Goal: Task Accomplishment & Management: Use online tool/utility

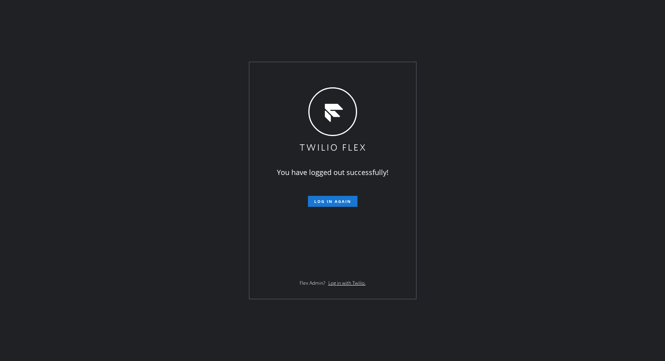
click at [325, 202] on span "Log in again" at bounding box center [332, 201] width 37 height 6
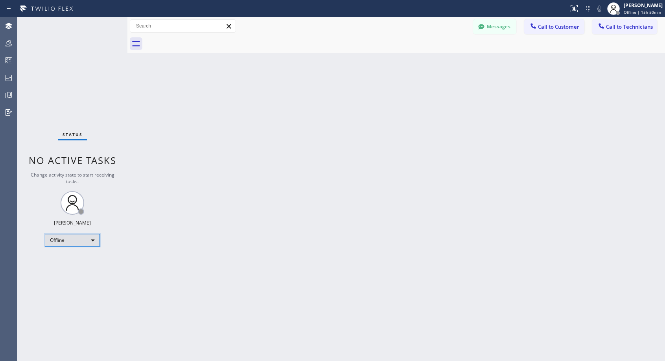
click at [87, 240] on div "Offline" at bounding box center [72, 240] width 55 height 13
click at [61, 273] on li "Unavailable" at bounding box center [71, 270] width 53 height 9
click at [544, 24] on span "Call to Customer" at bounding box center [558, 26] width 41 height 7
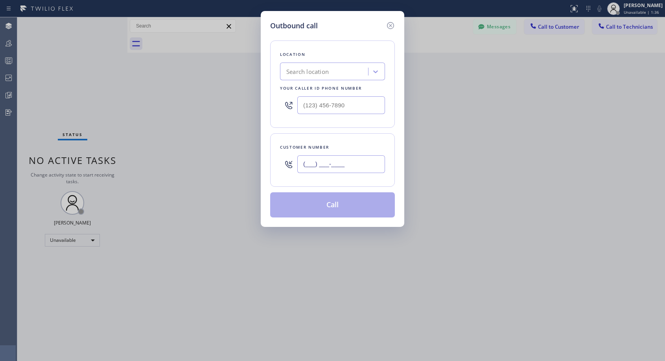
click at [362, 161] on input "(___) ___-____" at bounding box center [341, 164] width 88 height 18
paste input "602) 510-8396"
type input "[PHONE_NUMBER]"
click at [311, 105] on input "(___) ___-____" at bounding box center [341, 105] width 88 height 18
paste input "818) 614-5337"
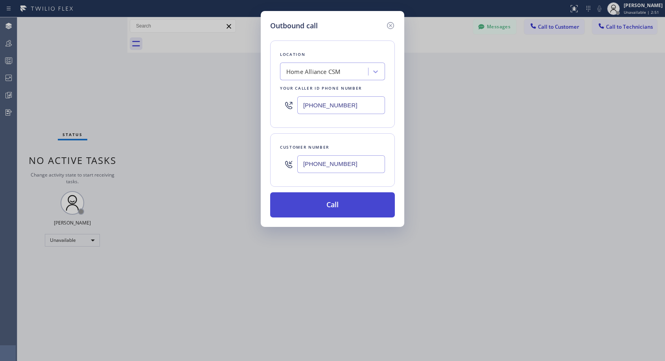
type input "[PHONE_NUMBER]"
click at [334, 209] on button "Call" at bounding box center [332, 204] width 125 height 25
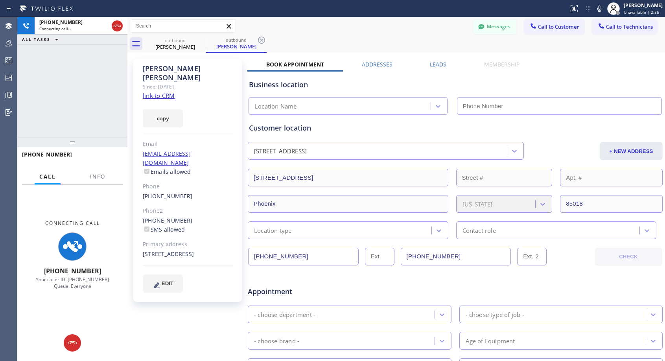
type input "[PHONE_NUMBER]"
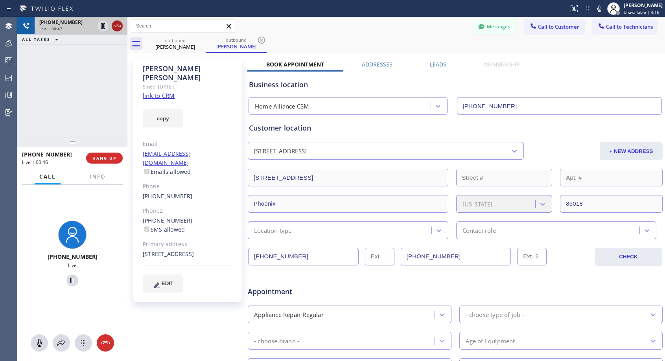
click at [117, 28] on icon at bounding box center [116, 25] width 9 height 9
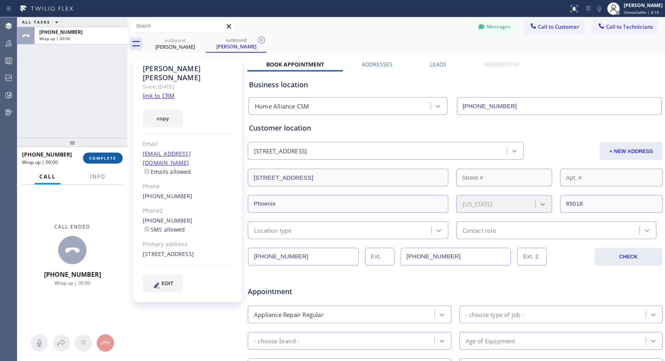
click at [108, 153] on button "COMPLETE" at bounding box center [103, 158] width 40 height 11
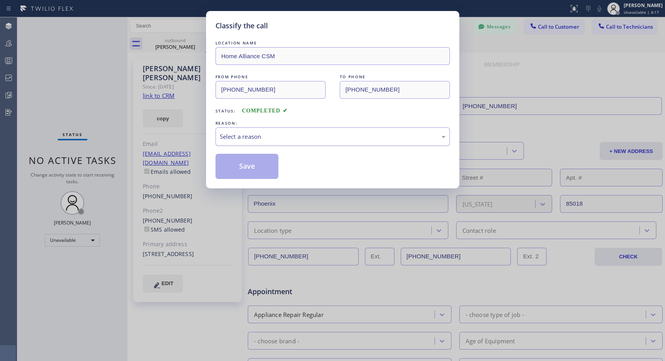
click at [278, 133] on div "Select a reason" at bounding box center [333, 136] width 226 height 9
click at [240, 166] on button "Save" at bounding box center [246, 166] width 63 height 25
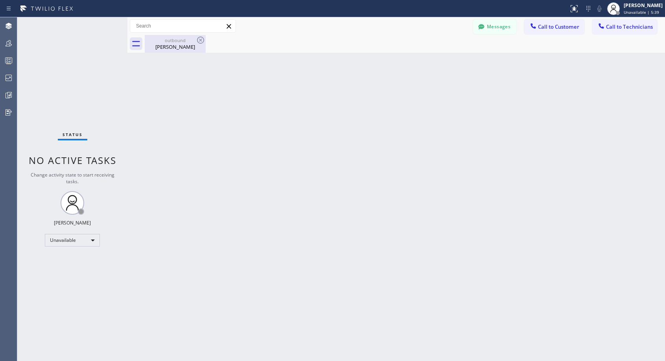
click at [178, 43] on div "[PERSON_NAME]" at bounding box center [174, 46] width 59 height 7
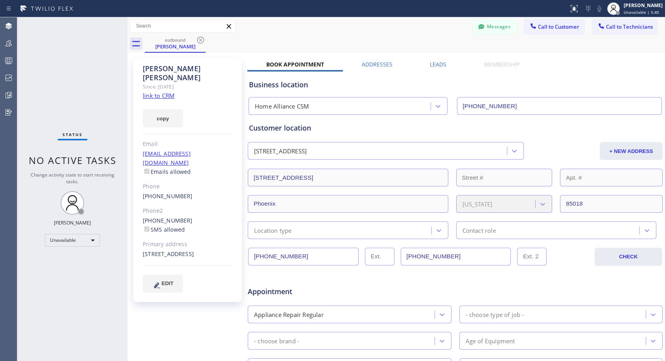
click at [190, 192] on div "[PHONE_NUMBER]" at bounding box center [188, 196] width 90 height 9
copy div "[PHONE_NUMBER]"
click at [548, 28] on span "Call to Customer" at bounding box center [558, 26] width 41 height 7
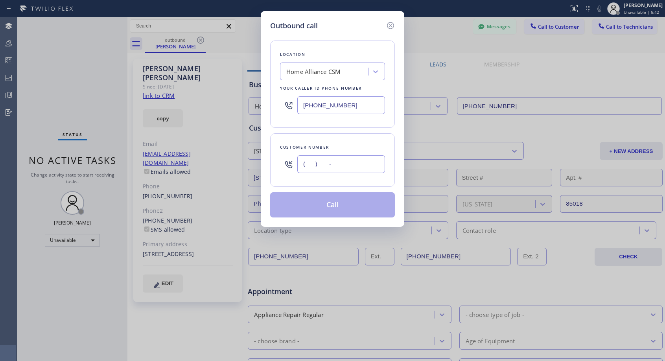
click at [366, 161] on input "(___) ___-____" at bounding box center [341, 164] width 88 height 18
paste input "602) 510-8396"
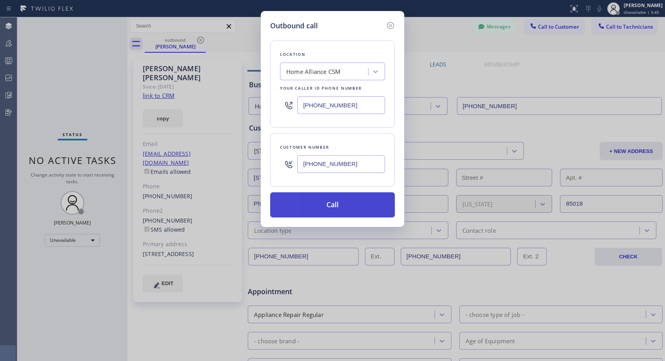
type input "[PHONE_NUMBER]"
click at [353, 200] on button "Call" at bounding box center [332, 204] width 125 height 25
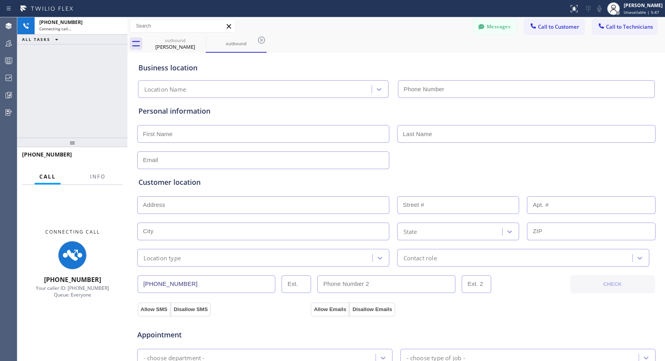
type input "[PHONE_NUMBER]"
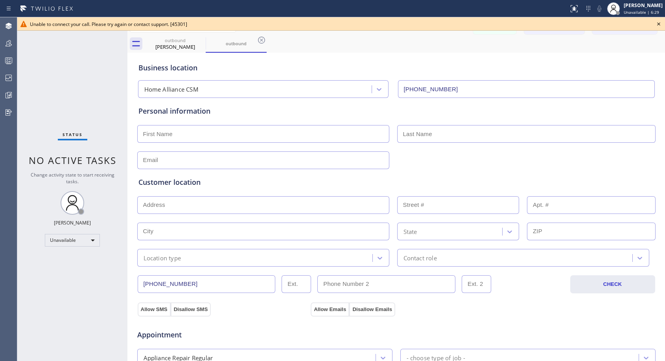
click at [658, 23] on icon at bounding box center [658, 23] width 9 height 9
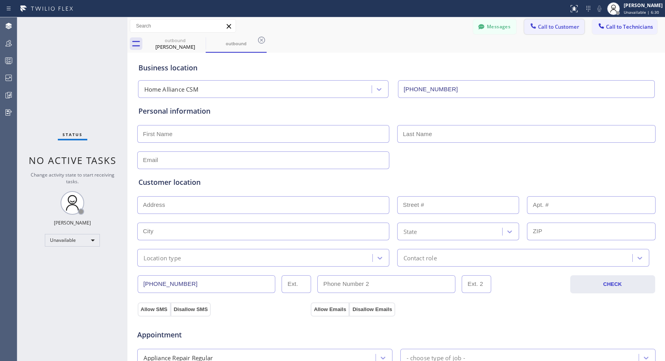
click at [557, 28] on span "Call to Customer" at bounding box center [558, 26] width 41 height 7
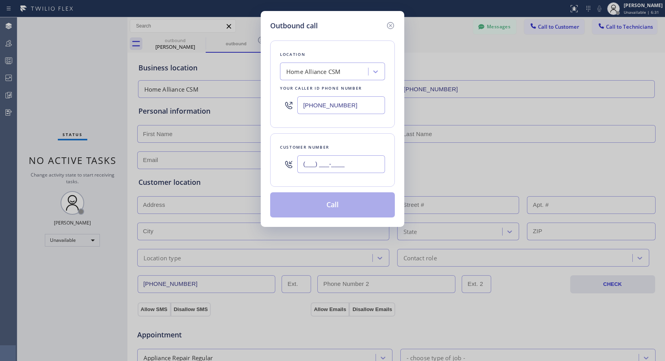
click at [352, 164] on input "(___) ___-____" at bounding box center [341, 164] width 88 height 18
paste input "2_) 2_2"
click at [352, 164] on input "(_2_) 2_2-____" at bounding box center [341, 164] width 88 height 18
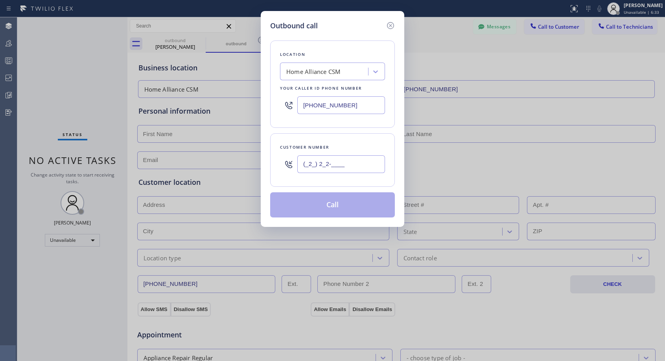
paste input "text"
click at [168, 46] on div "Outbound call Location Home Alliance CSM Your caller id phone number [PHONE_NUM…" at bounding box center [332, 180] width 665 height 361
click at [391, 24] on icon at bounding box center [390, 25] width 9 height 9
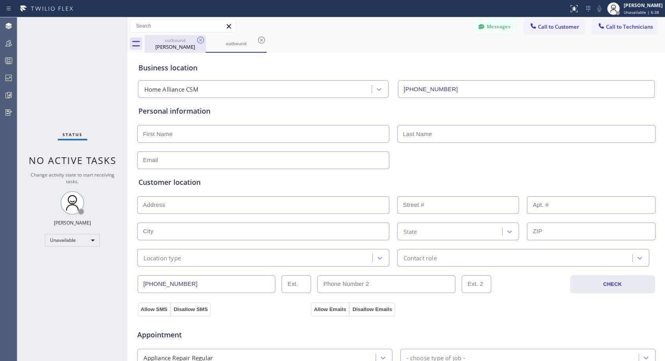
click at [188, 45] on div "[PERSON_NAME]" at bounding box center [174, 46] width 59 height 7
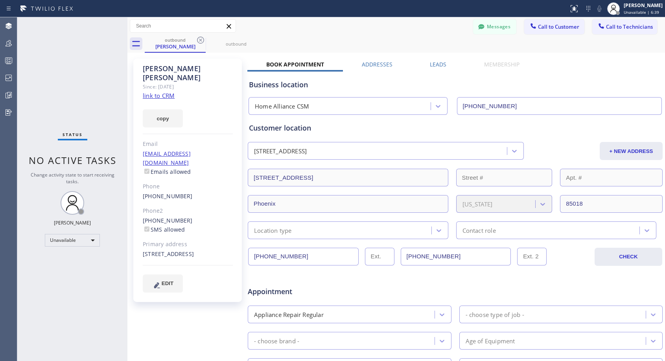
click at [204, 192] on div "[PHONE_NUMBER]" at bounding box center [188, 196] width 90 height 9
copy div "[PHONE_NUMBER]"
click at [560, 31] on button "Call to Customer" at bounding box center [554, 26] width 60 height 15
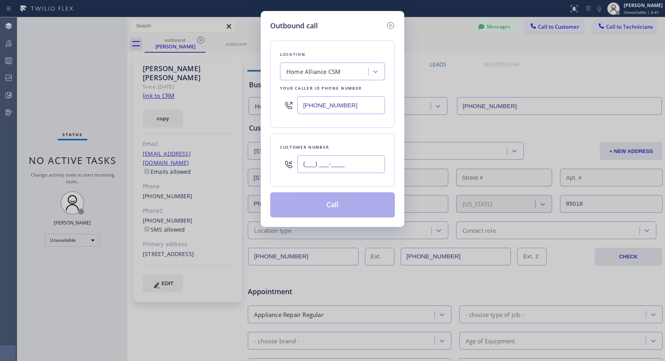
click at [371, 166] on input "(___) ___-____" at bounding box center [341, 164] width 88 height 18
paste input "602) 510-8396"
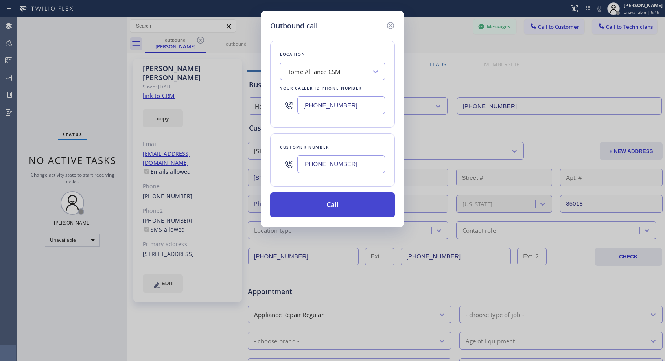
type input "[PHONE_NUMBER]"
click at [358, 205] on button "Call" at bounding box center [332, 204] width 125 height 25
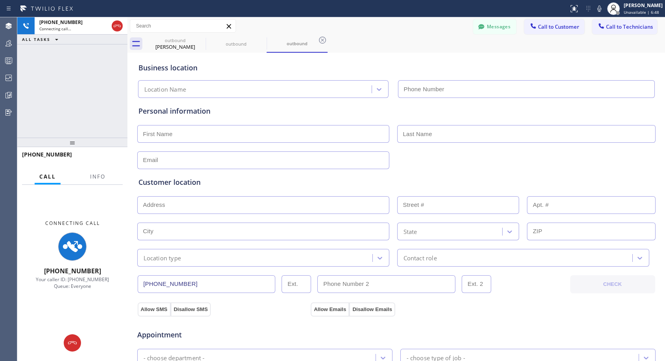
type input "[PHONE_NUMBER]"
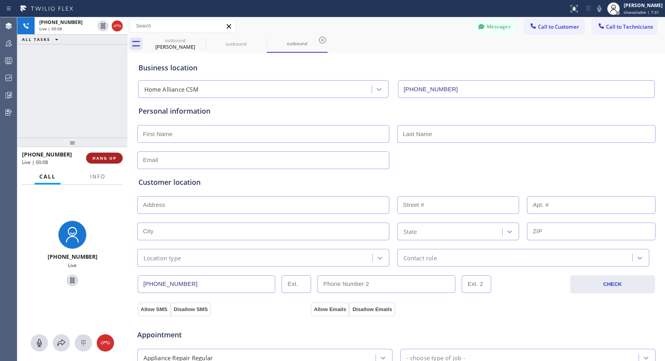
click at [117, 158] on button "HANG UP" at bounding box center [104, 158] width 37 height 11
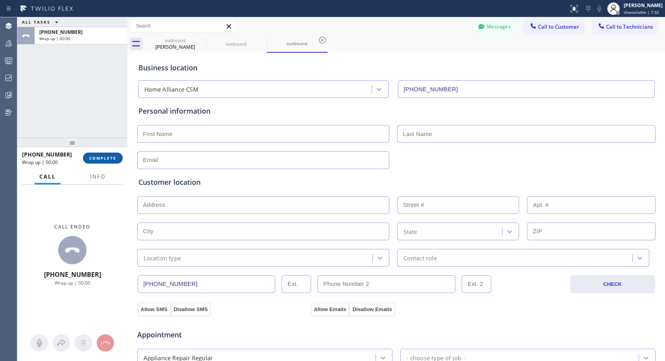
click at [117, 158] on button "COMPLETE" at bounding box center [103, 158] width 40 height 11
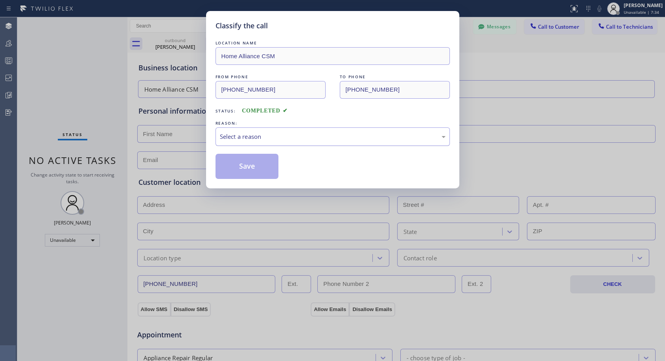
click at [277, 137] on div "Select a reason" at bounding box center [333, 136] width 226 height 9
click at [244, 167] on button "Save" at bounding box center [246, 166] width 63 height 25
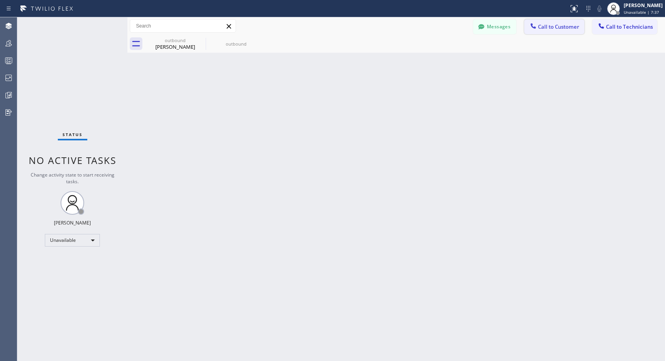
click at [544, 28] on span "Call to Customer" at bounding box center [558, 26] width 41 height 7
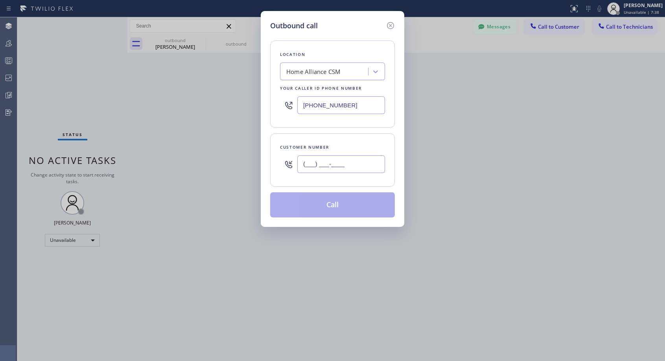
click at [329, 164] on input "(___) ___-____" at bounding box center [341, 164] width 88 height 18
paste input "602) 510-8396"
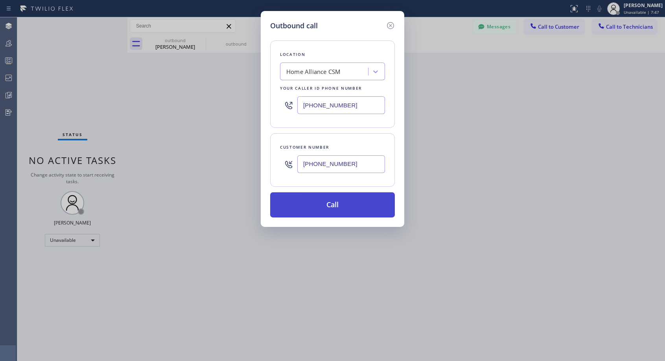
type input "[PHONE_NUMBER]"
click at [336, 209] on button "Call" at bounding box center [332, 204] width 125 height 25
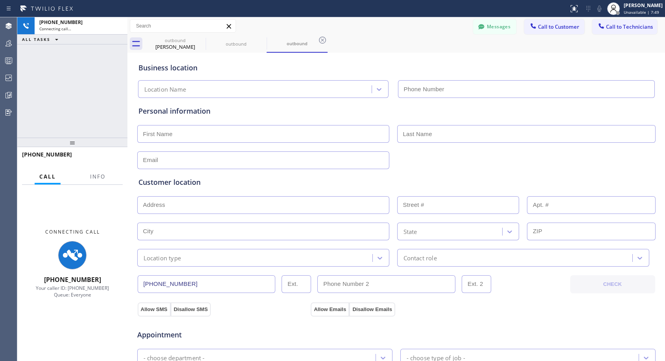
type input "[PHONE_NUMBER]"
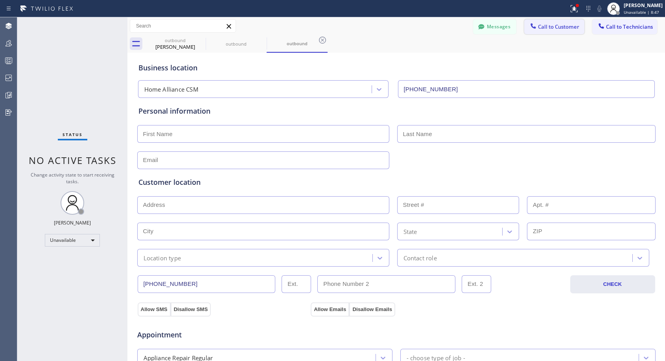
click at [553, 27] on span "Call to Customer" at bounding box center [558, 26] width 41 height 7
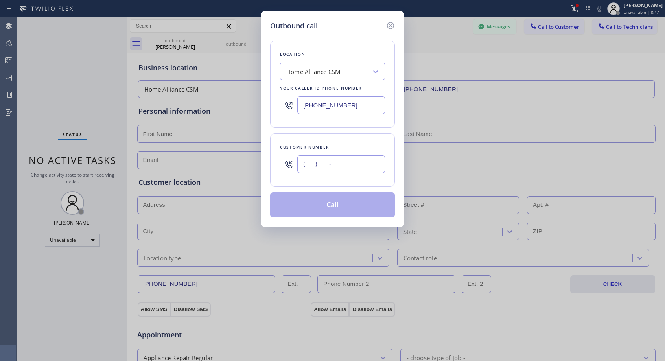
click at [362, 160] on input "(___) ___-____" at bounding box center [341, 164] width 88 height 18
paste input "602) 510-8396"
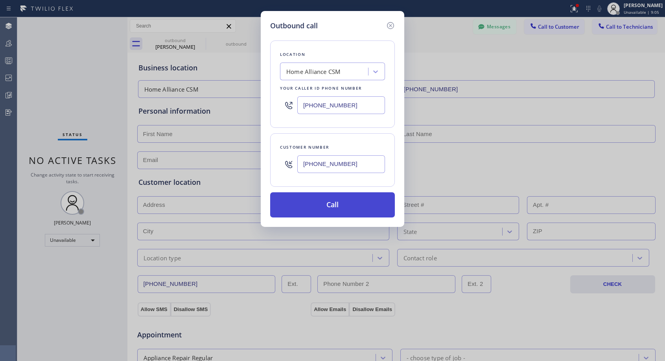
type input "[PHONE_NUMBER]"
click at [372, 213] on button "Call" at bounding box center [332, 204] width 125 height 25
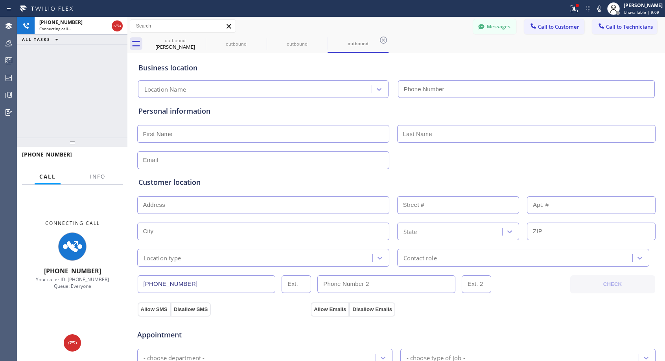
type input "[PHONE_NUMBER]"
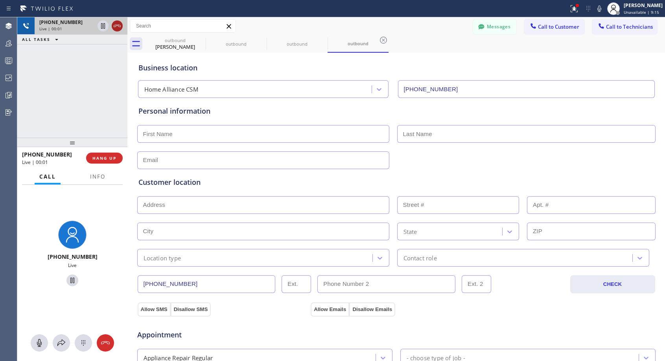
click at [118, 26] on icon at bounding box center [116, 25] width 9 height 9
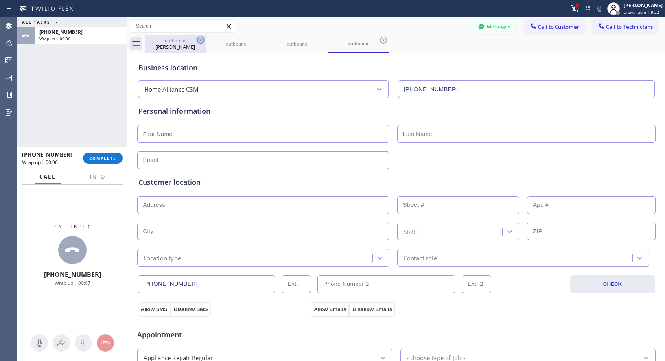
click at [200, 40] on icon at bounding box center [200, 40] width 7 height 7
drag, startPoint x: 200, startPoint y: 40, endPoint x: 200, endPoint y: 45, distance: 5.1
click at [200, 43] on icon at bounding box center [200, 40] width 7 height 7
click at [200, 45] on div at bounding box center [200, 39] width 9 height 9
click at [201, 41] on icon at bounding box center [200, 39] width 9 height 9
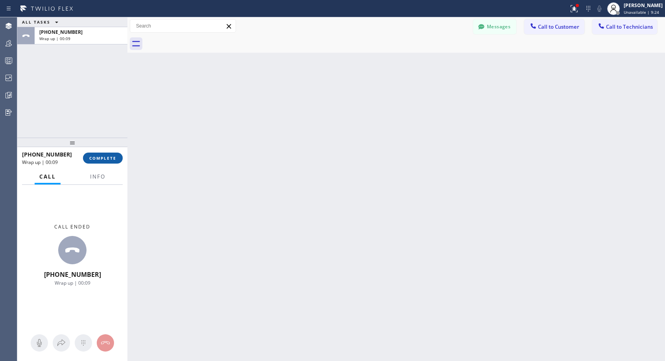
click at [111, 158] on span "COMPLETE" at bounding box center [102, 158] width 27 height 6
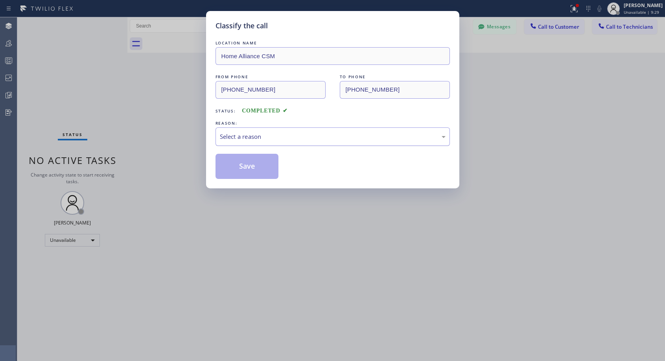
click at [250, 139] on div "Select a reason" at bounding box center [333, 136] width 226 height 9
click at [248, 167] on button "Save" at bounding box center [246, 166] width 63 height 25
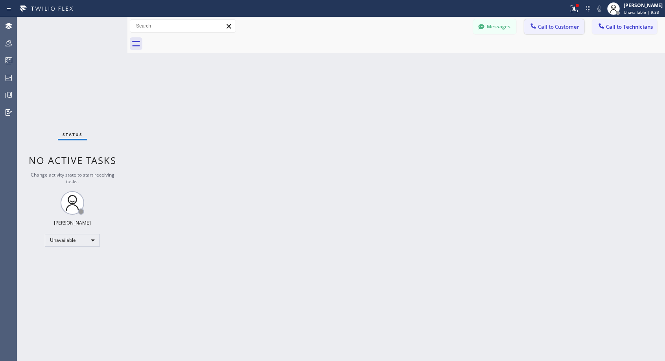
drag, startPoint x: 562, startPoint y: 29, endPoint x: 314, endPoint y: 123, distance: 265.2
click at [562, 28] on span "Call to Customer" at bounding box center [558, 26] width 41 height 7
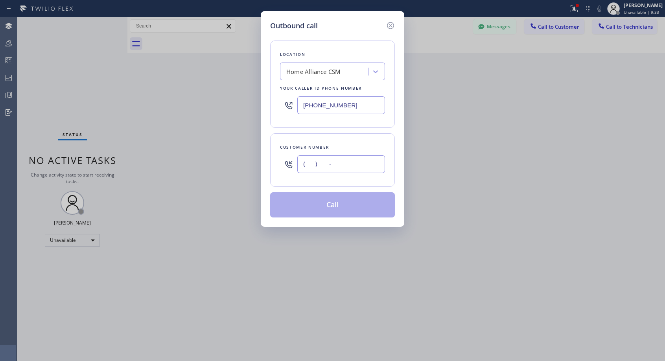
click at [308, 160] on input "(___) ___-____" at bounding box center [341, 164] width 88 height 18
paste input "602) 510-8396"
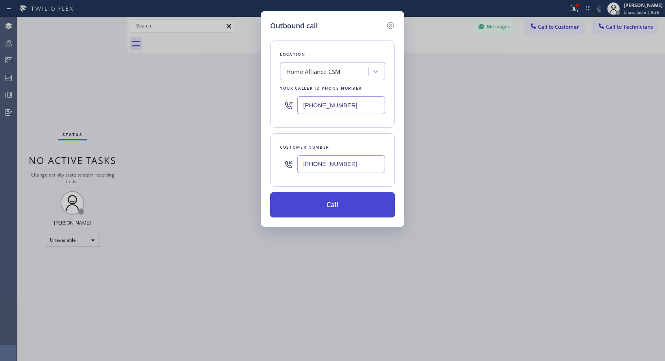
type input "[PHONE_NUMBER]"
click at [333, 199] on button "Call" at bounding box center [332, 204] width 125 height 25
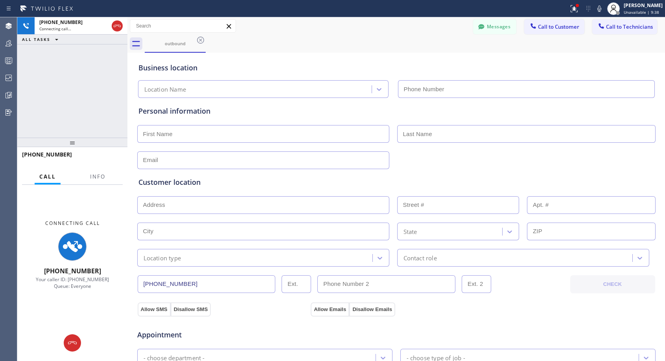
type input "[PHONE_NUMBER]"
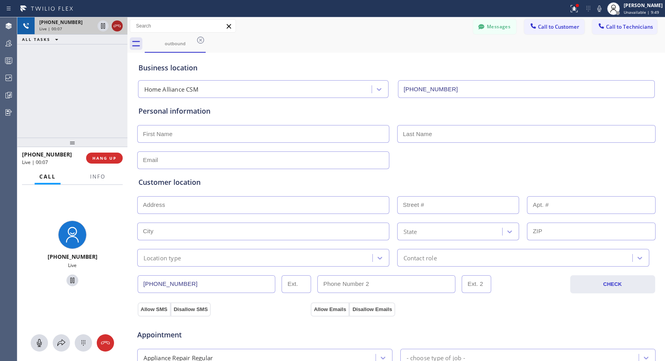
click at [117, 26] on icon at bounding box center [116, 25] width 9 height 9
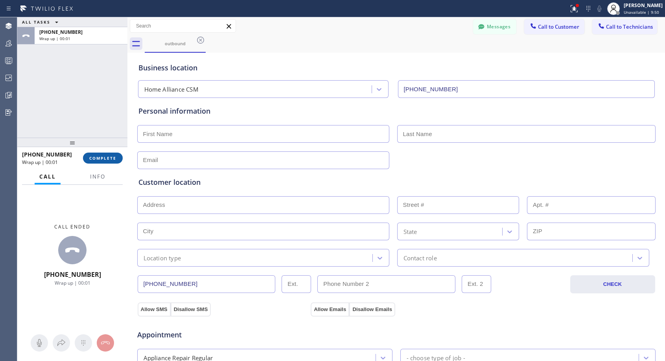
click at [108, 159] on span "COMPLETE" at bounding box center [102, 158] width 27 height 6
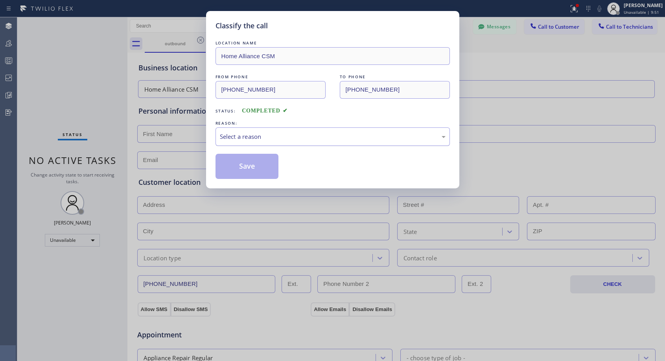
click at [270, 134] on div "Select a reason" at bounding box center [333, 136] width 226 height 9
click at [255, 166] on button "Save" at bounding box center [246, 166] width 63 height 25
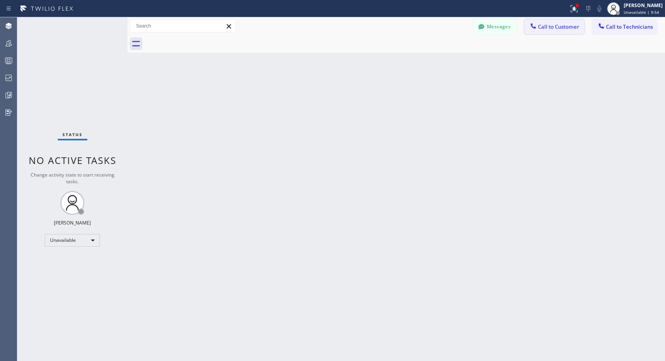
drag, startPoint x: 559, startPoint y: 27, endPoint x: 421, endPoint y: 163, distance: 194.3
click at [559, 28] on span "Call to Customer" at bounding box center [558, 26] width 41 height 7
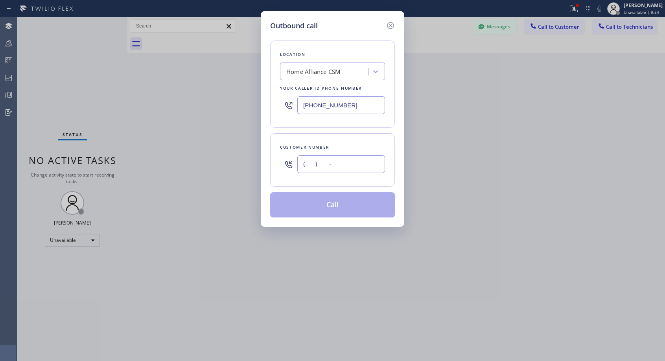
click at [375, 165] on input "(___) ___-____" at bounding box center [341, 164] width 88 height 18
paste input "602) 510-8396"
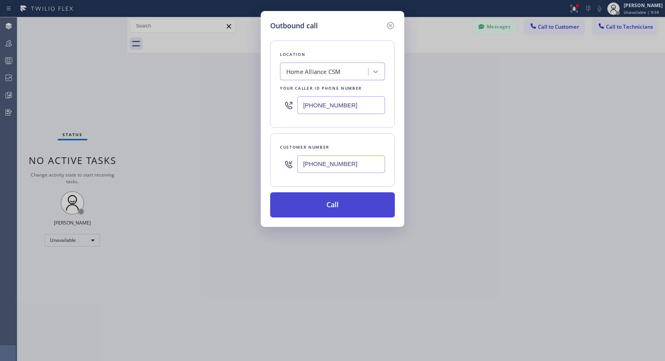
type input "[PHONE_NUMBER]"
click at [339, 209] on button "Call" at bounding box center [332, 204] width 125 height 25
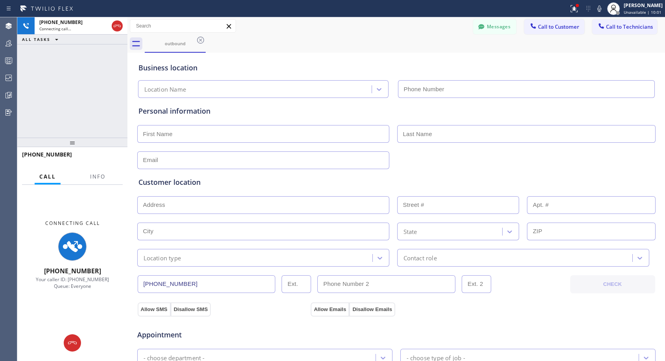
type input "[PHONE_NUMBER]"
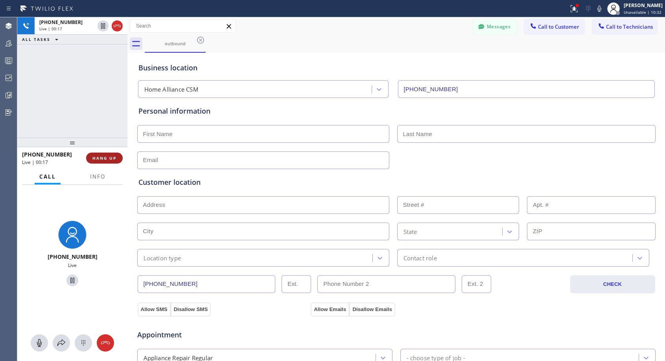
click at [101, 154] on button "HANG UP" at bounding box center [104, 158] width 37 height 11
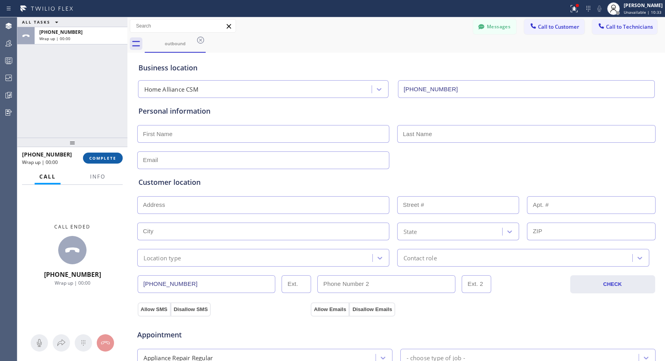
click at [101, 154] on button "COMPLETE" at bounding box center [103, 158] width 40 height 11
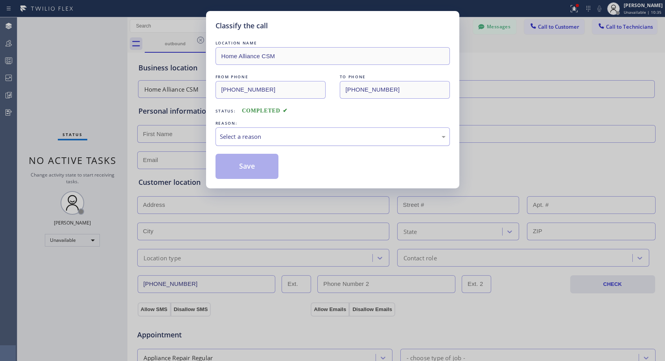
click at [281, 136] on div "Select a reason" at bounding box center [333, 136] width 226 height 9
click at [235, 165] on button "Save" at bounding box center [246, 166] width 63 height 25
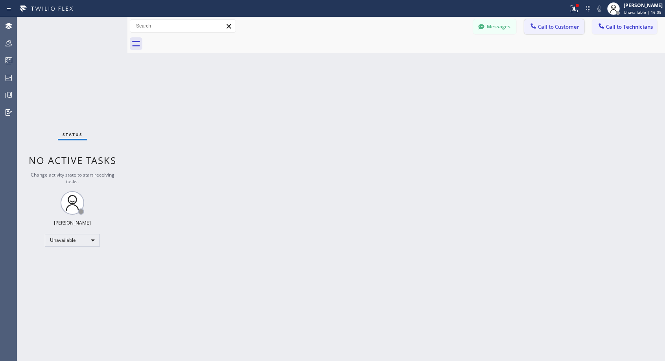
click at [544, 26] on span "Call to Customer" at bounding box center [558, 26] width 41 height 7
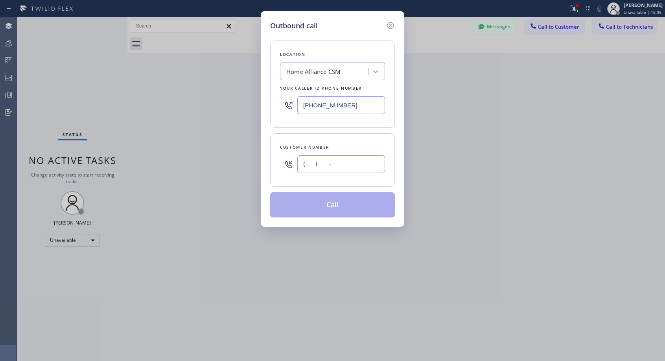
click at [347, 165] on input "(___) ___-____" at bounding box center [341, 164] width 88 height 18
paste input "619) 204-3680"
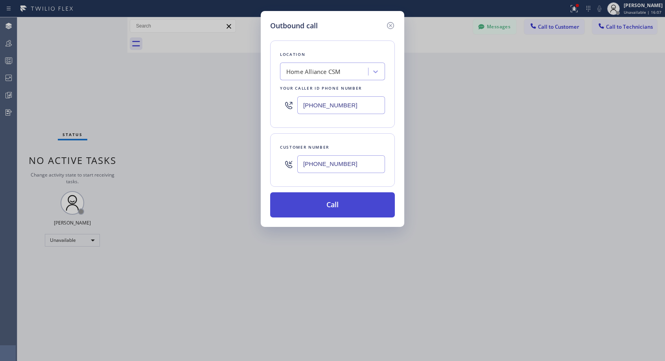
type input "[PHONE_NUMBER]"
click at [360, 200] on button "Call" at bounding box center [332, 204] width 125 height 25
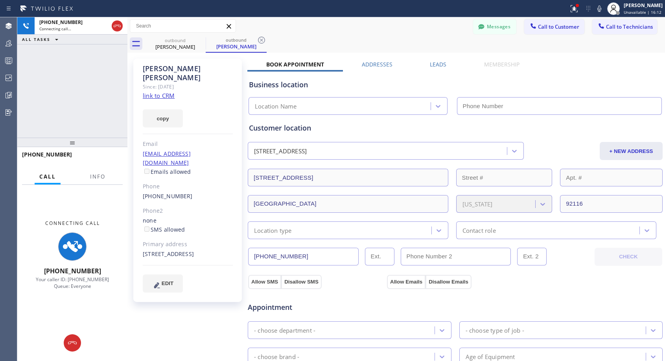
type input "[PHONE_NUMBER]"
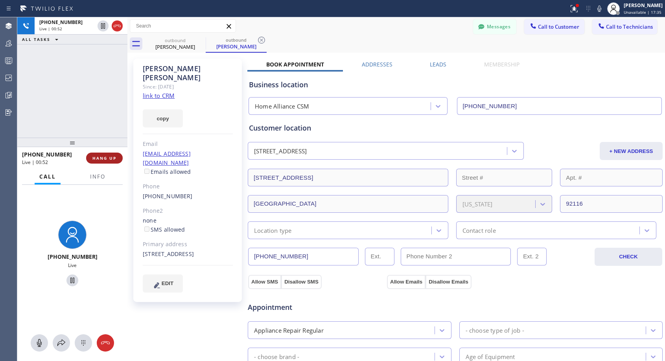
click at [110, 158] on span "HANG UP" at bounding box center [104, 158] width 24 height 6
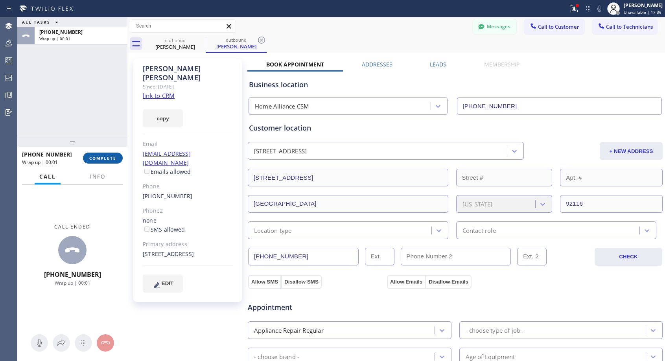
click at [110, 158] on span "COMPLETE" at bounding box center [102, 158] width 27 height 6
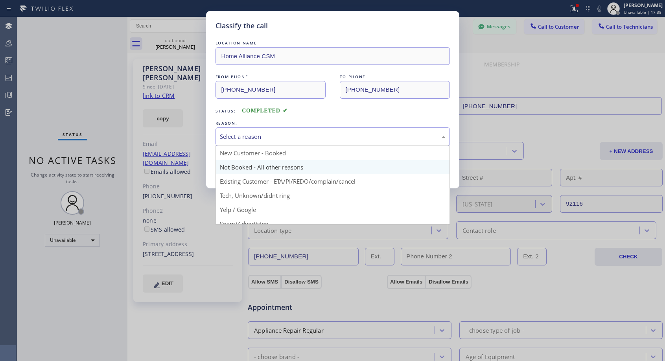
drag, startPoint x: 295, startPoint y: 137, endPoint x: 266, endPoint y: 161, distance: 37.4
click at [295, 137] on div "Select a reason" at bounding box center [333, 136] width 226 height 9
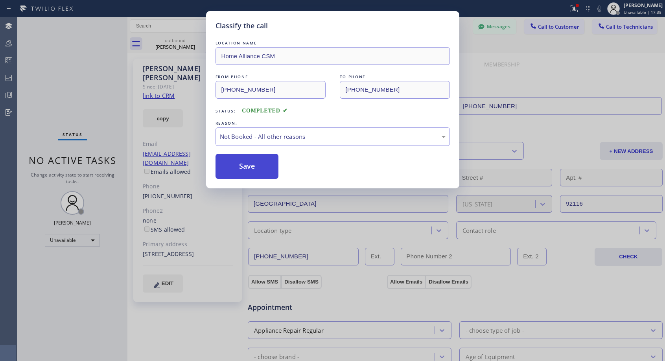
click at [262, 165] on button "Save" at bounding box center [246, 166] width 63 height 25
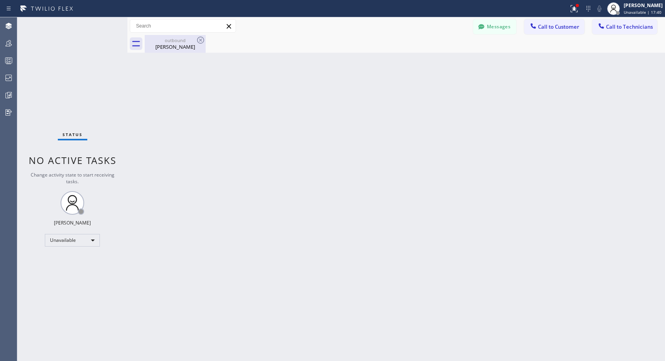
click at [187, 44] on div "[PERSON_NAME]" at bounding box center [174, 46] width 59 height 7
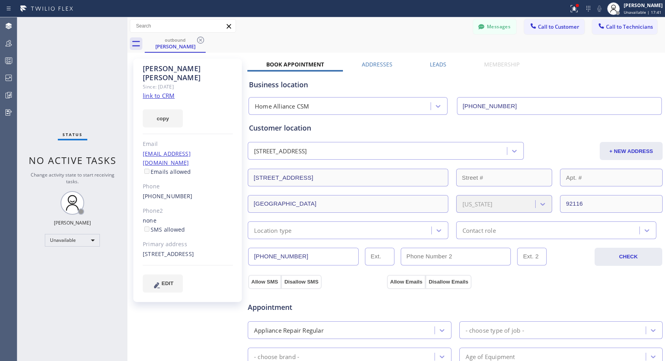
click at [191, 192] on div "[PHONE_NUMBER]" at bounding box center [188, 196] width 90 height 9
copy div "[PHONE_NUMBER]"
click at [553, 28] on span "Call to Customer" at bounding box center [558, 26] width 41 height 7
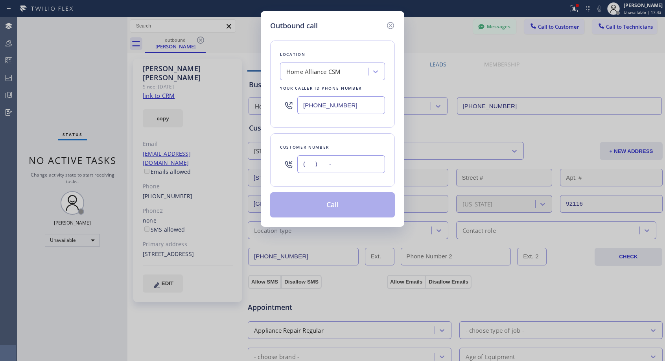
click at [364, 164] on input "(___) ___-____" at bounding box center [341, 164] width 88 height 18
paste input "619) 204-3680"
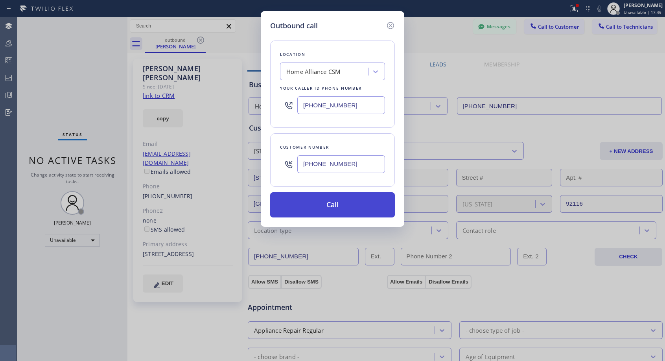
type input "[PHONE_NUMBER]"
click at [356, 203] on button "Call" at bounding box center [332, 204] width 125 height 25
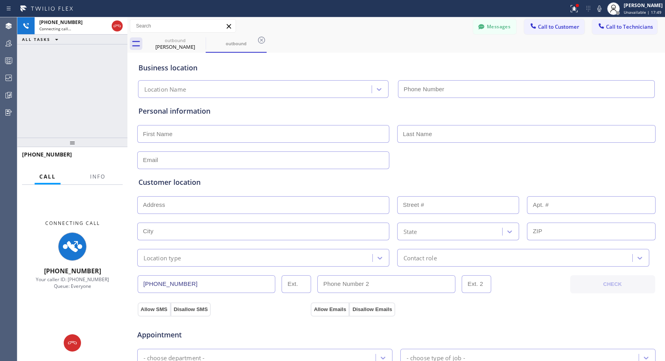
type input "[PHONE_NUMBER]"
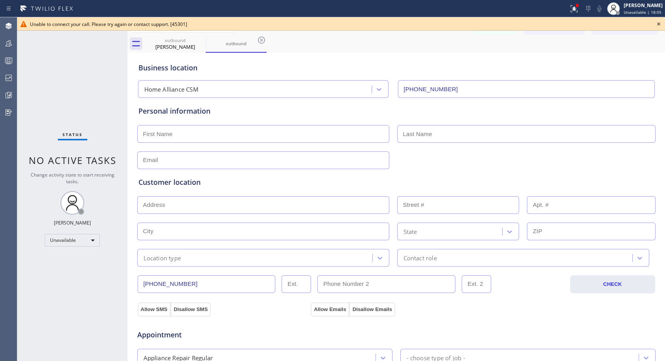
click at [659, 24] on icon at bounding box center [658, 23] width 9 height 9
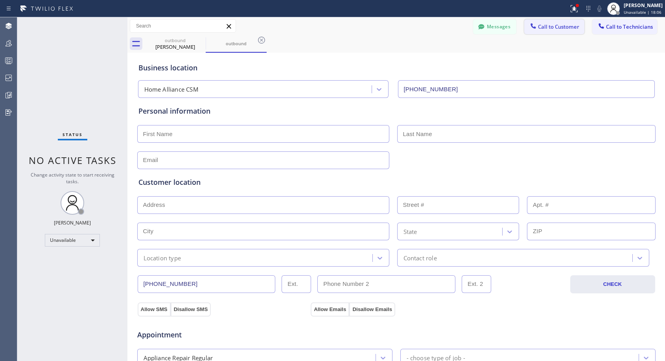
click at [559, 29] on span "Call to Customer" at bounding box center [558, 26] width 41 height 7
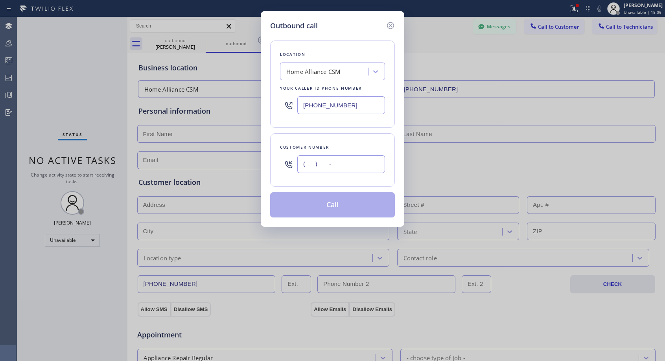
click at [368, 163] on input "(___) ___-____" at bounding box center [341, 164] width 88 height 18
paste input "619) 204-3680"
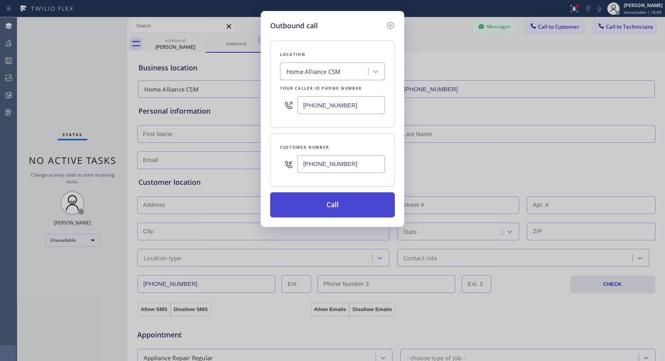
type input "[PHONE_NUMBER]"
click at [353, 204] on button "Call" at bounding box center [332, 204] width 125 height 25
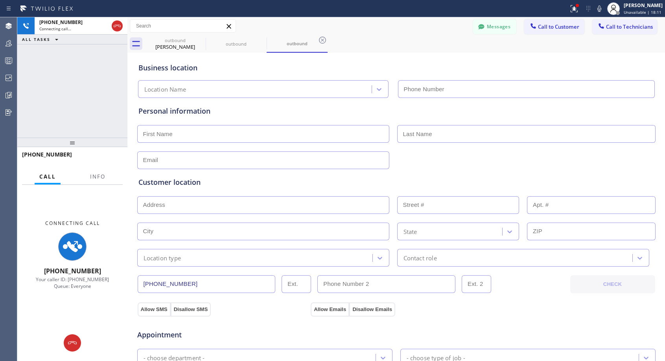
type input "[PHONE_NUMBER]"
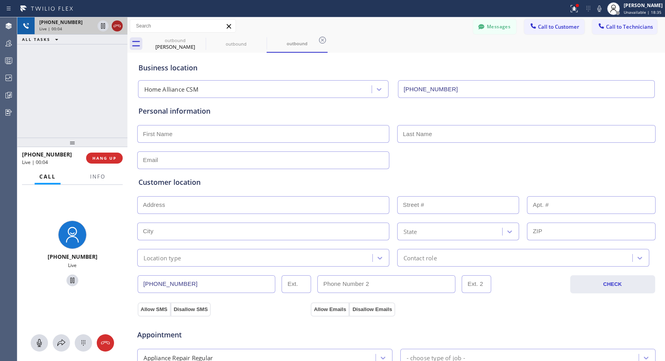
click at [116, 22] on icon at bounding box center [116, 25] width 9 height 9
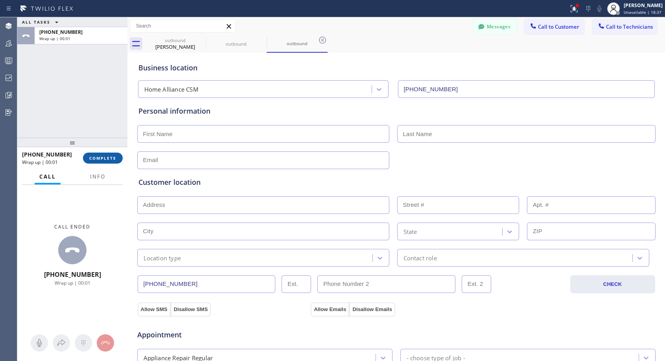
click at [94, 163] on button "COMPLETE" at bounding box center [103, 158] width 40 height 11
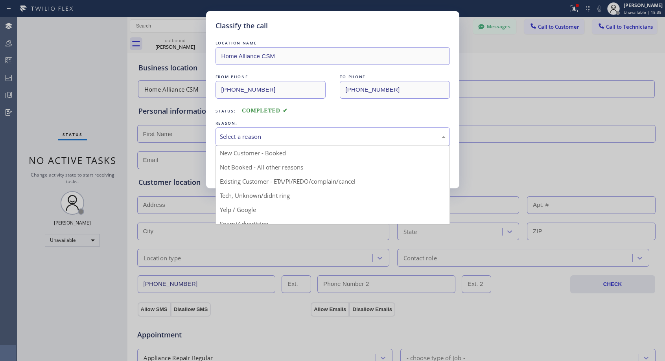
click at [292, 138] on div "Select a reason" at bounding box center [333, 136] width 226 height 9
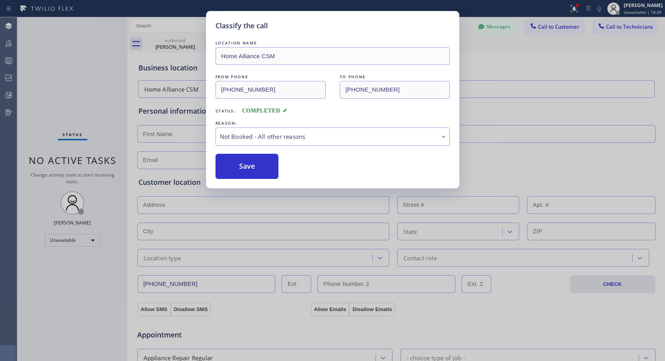
click at [259, 168] on button "Save" at bounding box center [246, 166] width 63 height 25
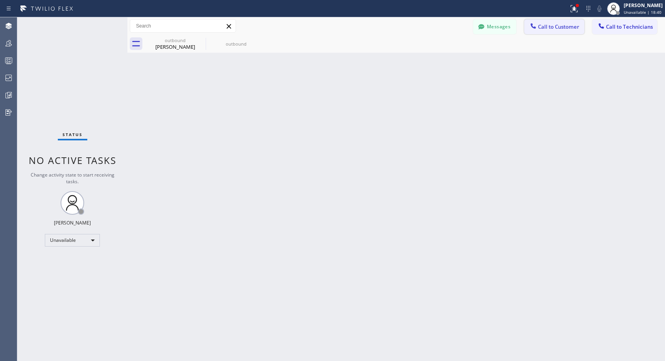
click at [545, 29] on span "Call to Customer" at bounding box center [558, 26] width 41 height 7
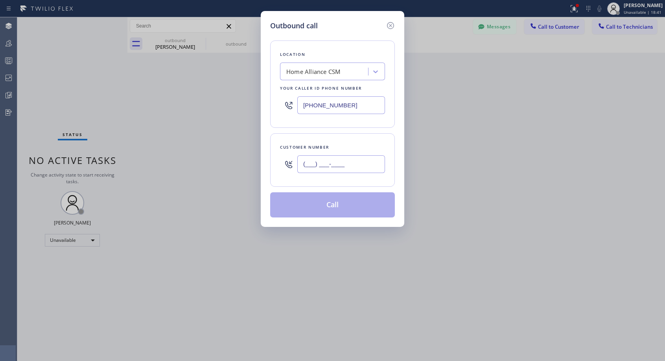
click at [363, 167] on input "(___) ___-____" at bounding box center [341, 164] width 88 height 18
paste input "619) 204-3680"
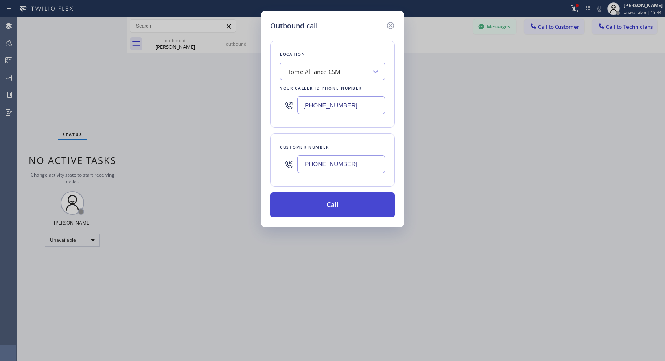
type input "[PHONE_NUMBER]"
click at [346, 202] on button "Call" at bounding box center [332, 204] width 125 height 25
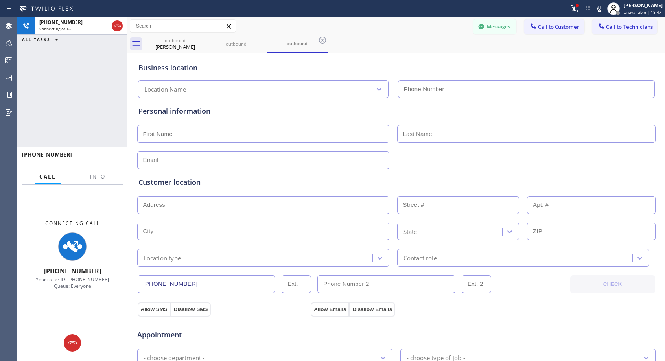
type input "[PHONE_NUMBER]"
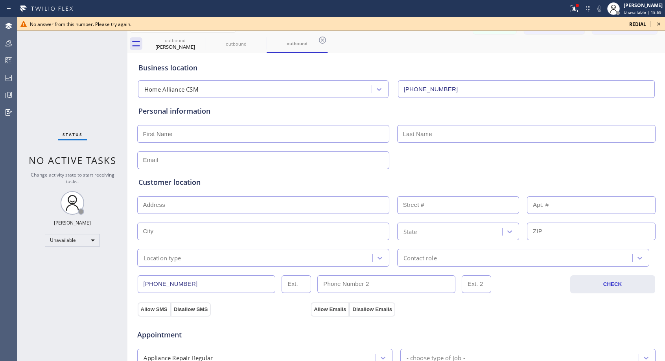
click at [662, 23] on icon at bounding box center [658, 23] width 9 height 9
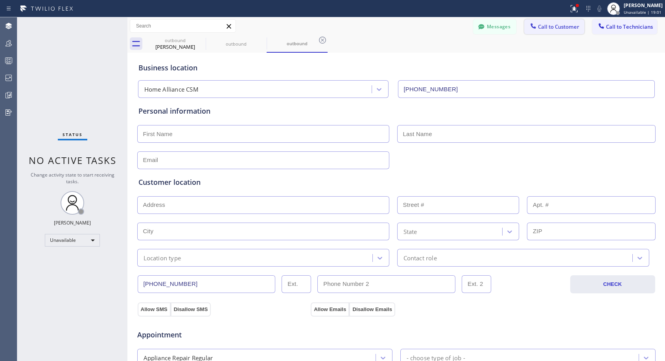
click at [566, 29] on span "Call to Customer" at bounding box center [558, 26] width 41 height 7
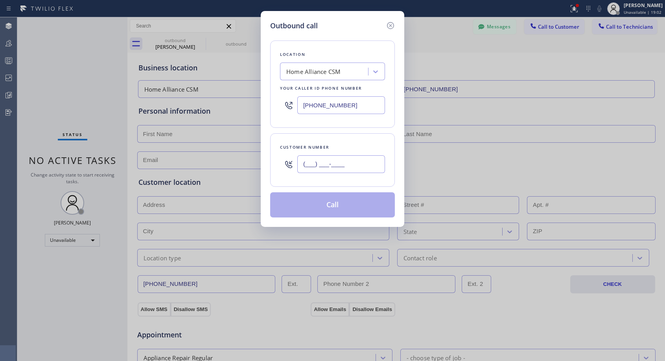
click at [364, 166] on input "(___) ___-____" at bounding box center [341, 164] width 88 height 18
paste input "619) 204-3680"
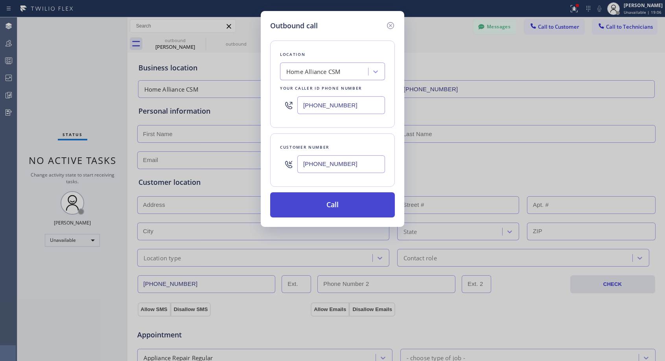
type input "[PHONE_NUMBER]"
click at [357, 199] on button "Call" at bounding box center [332, 204] width 125 height 25
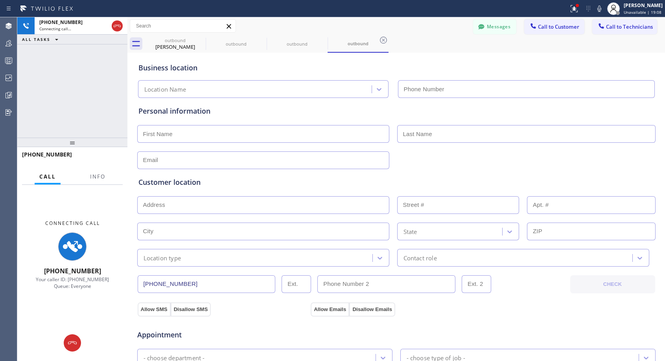
type input "[PHONE_NUMBER]"
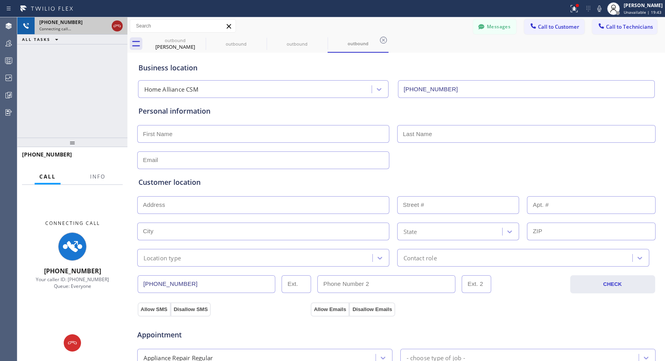
click at [121, 26] on icon at bounding box center [116, 25] width 9 height 9
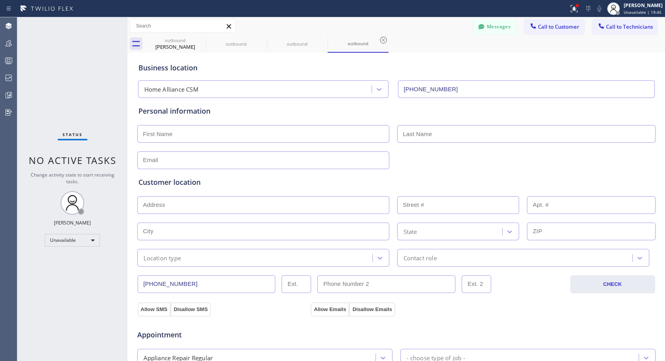
click at [553, 26] on span "Call to Customer" at bounding box center [558, 26] width 41 height 7
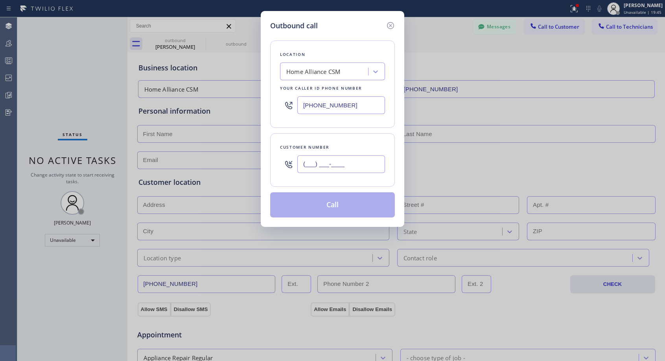
click at [311, 164] on input "(___) ___-____" at bounding box center [341, 164] width 88 height 18
paste input "619) 204-3680"
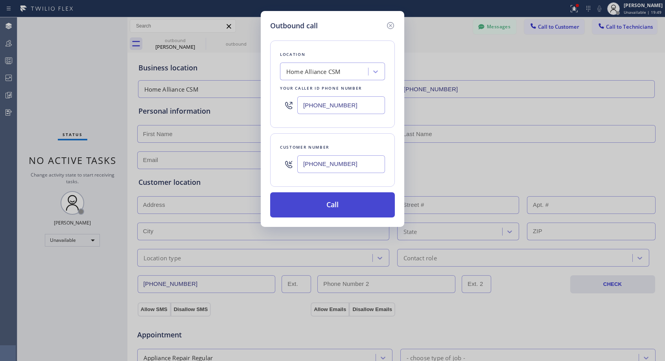
type input "[PHONE_NUMBER]"
click at [325, 203] on button "Call" at bounding box center [332, 204] width 125 height 25
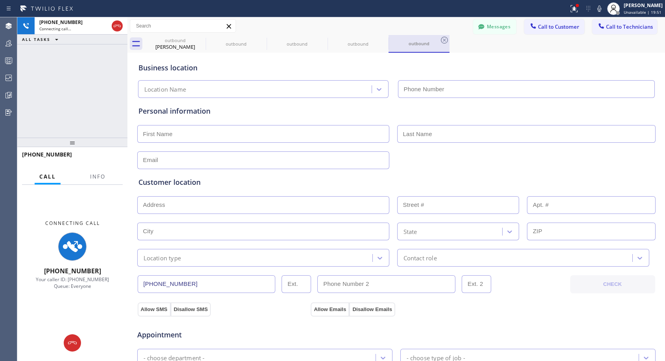
type input "[PHONE_NUMBER]"
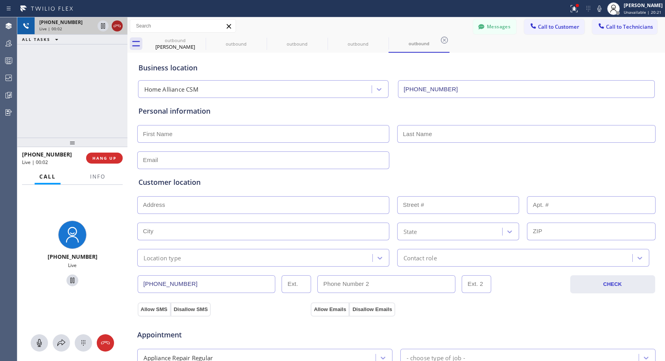
click at [117, 27] on icon at bounding box center [116, 25] width 9 height 9
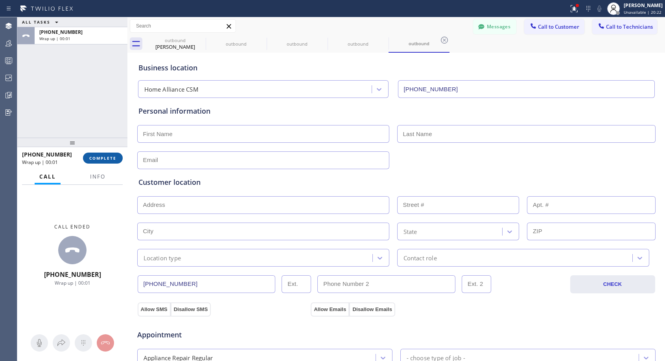
click at [103, 157] on span "COMPLETE" at bounding box center [102, 158] width 27 height 6
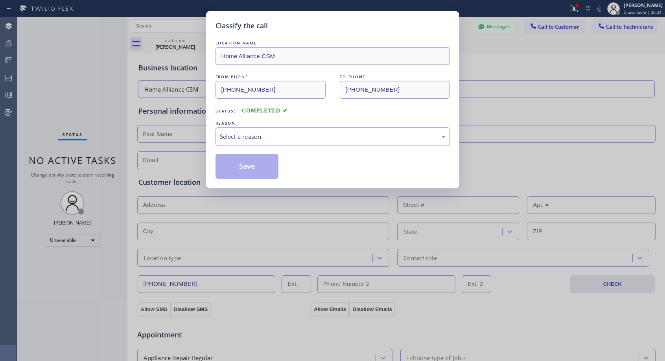
click at [285, 140] on div "Select a reason" at bounding box center [333, 136] width 226 height 9
click at [257, 166] on button "Save" at bounding box center [246, 166] width 63 height 25
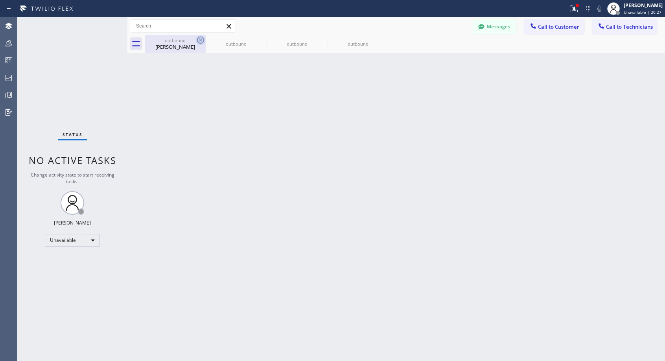
click at [198, 41] on icon at bounding box center [200, 40] width 7 height 7
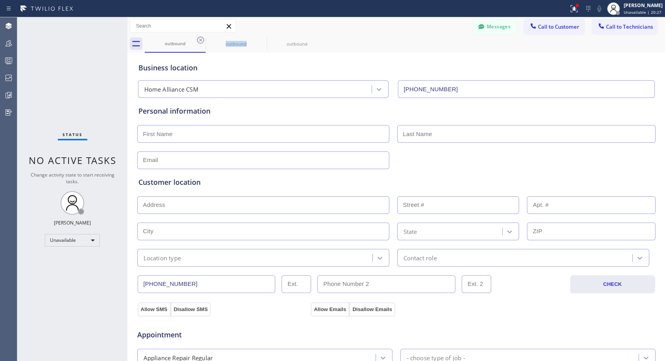
click at [198, 41] on icon at bounding box center [200, 40] width 7 height 7
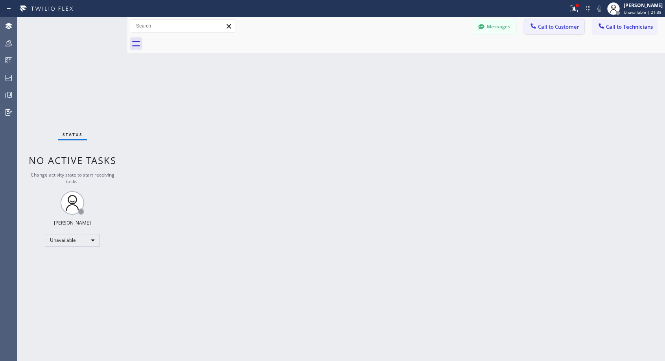
click at [549, 23] on span "Call to Customer" at bounding box center [558, 26] width 41 height 7
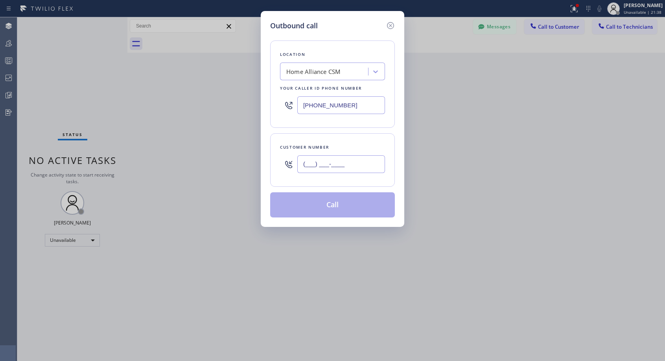
click at [356, 163] on input "(___) ___-____" at bounding box center [341, 164] width 88 height 18
paste input "310) 539-0138"
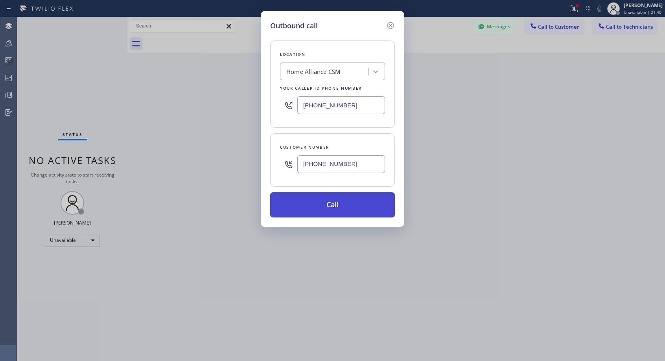
type input "[PHONE_NUMBER]"
click at [346, 200] on button "Call" at bounding box center [332, 204] width 125 height 25
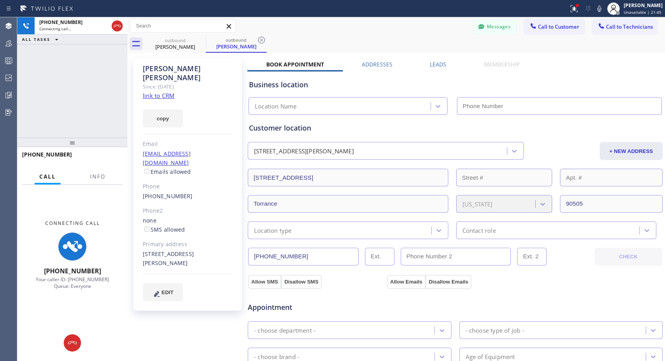
type input "[PHONE_NUMBER]"
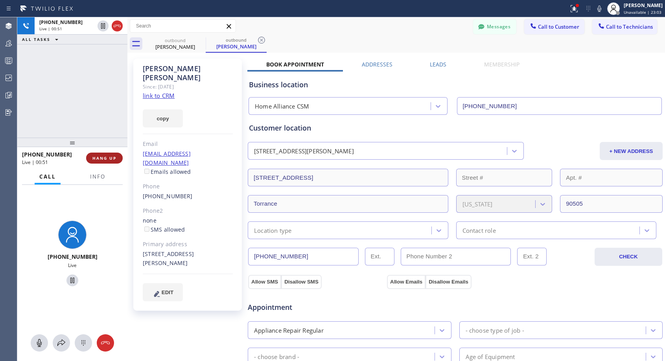
click at [110, 158] on span "HANG UP" at bounding box center [104, 158] width 24 height 6
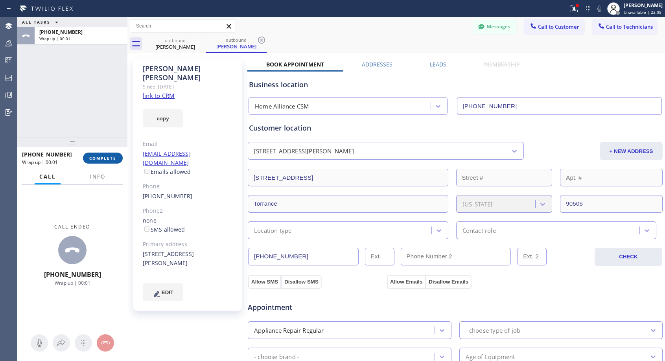
click at [110, 158] on span "COMPLETE" at bounding box center [102, 158] width 27 height 6
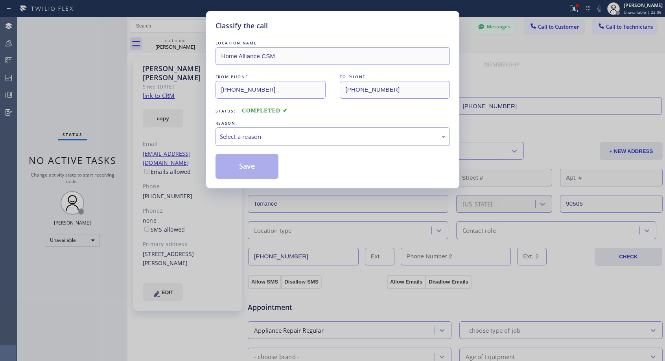
click at [277, 133] on div "Select a reason" at bounding box center [333, 136] width 226 height 9
click at [252, 163] on button "Save" at bounding box center [246, 166] width 63 height 25
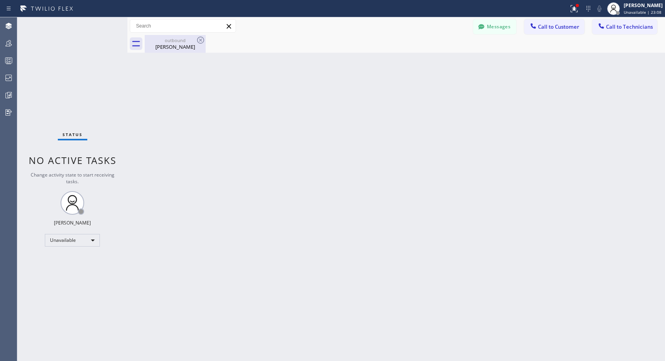
click at [173, 44] on div "[PERSON_NAME]" at bounding box center [174, 46] width 59 height 7
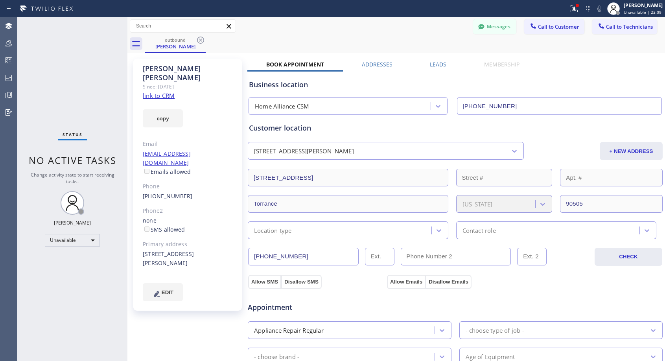
click at [192, 192] on div "[PHONE_NUMBER]" at bounding box center [188, 196] width 90 height 9
copy div "[PHONE_NUMBER]"
click at [558, 28] on span "Call to Customer" at bounding box center [558, 26] width 41 height 7
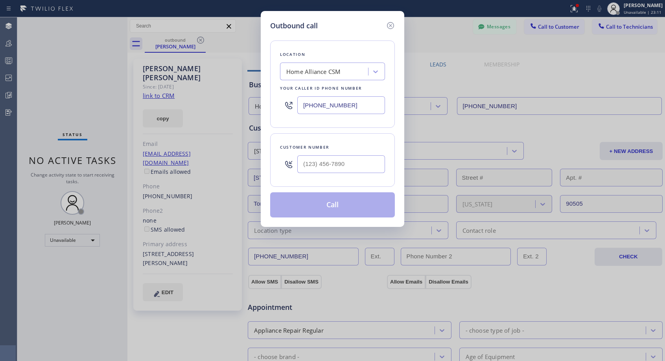
click at [363, 173] on div at bounding box center [341, 164] width 88 height 26
click at [363, 166] on input "(___) ___-____" at bounding box center [341, 164] width 88 height 18
paste input "310) 539-0138"
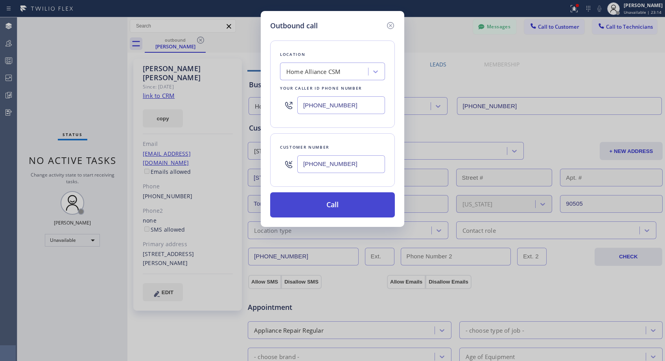
type input "[PHONE_NUMBER]"
click at [373, 209] on button "Call" at bounding box center [332, 204] width 125 height 25
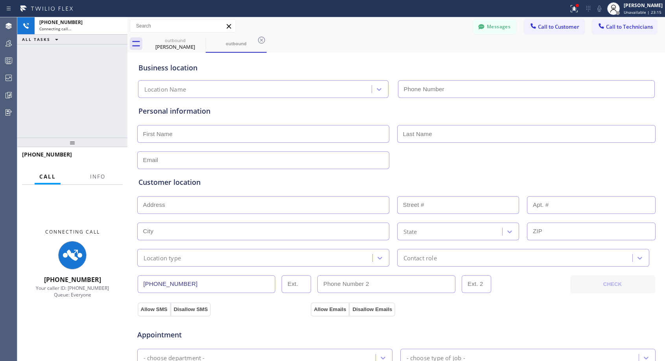
type input "[PHONE_NUMBER]"
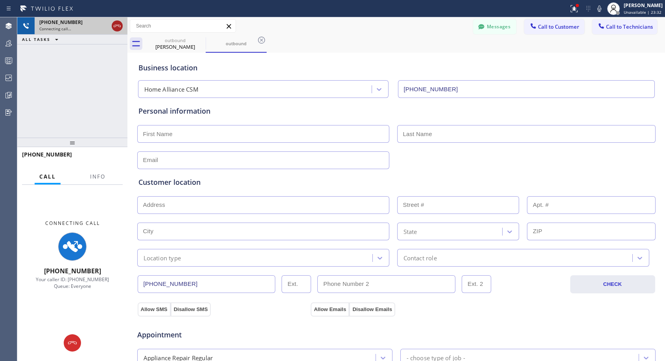
click at [119, 28] on icon at bounding box center [116, 25] width 9 height 9
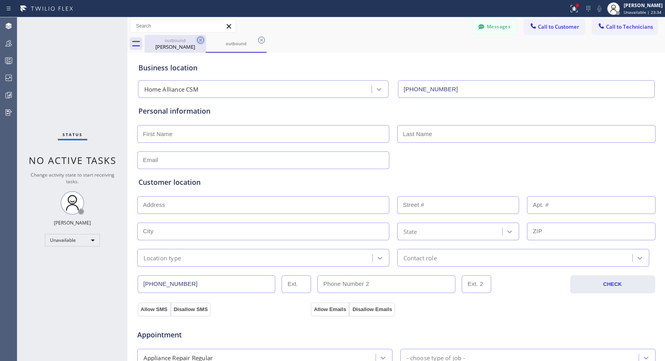
click at [200, 41] on icon at bounding box center [200, 39] width 9 height 9
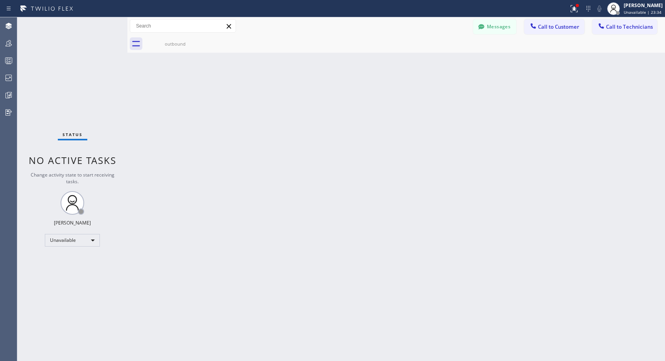
click at [0, 0] on icon at bounding box center [0, 0] width 0 height 0
click at [545, 28] on span "Call to Customer" at bounding box center [558, 26] width 41 height 7
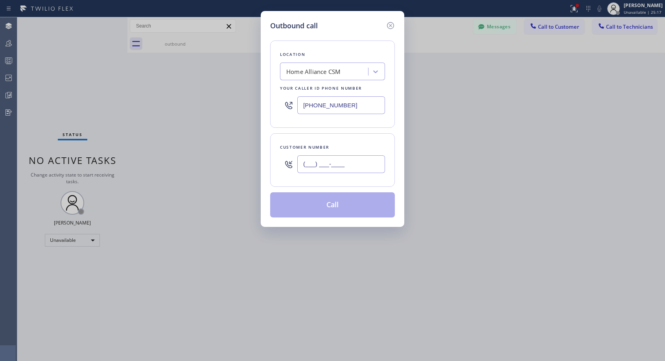
click at [355, 163] on input "(___) ___-____" at bounding box center [341, 164] width 88 height 18
paste input "619) 307-9876"
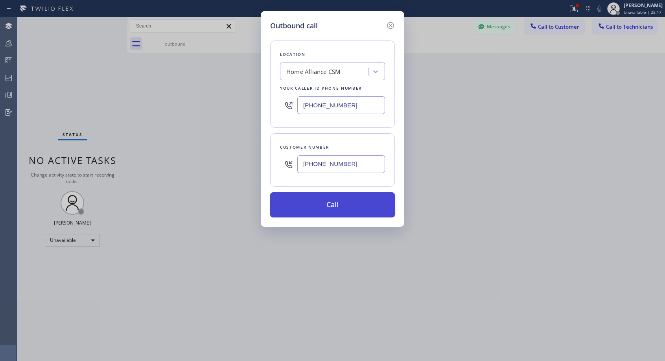
type input "[PHONE_NUMBER]"
click at [348, 204] on button "Call" at bounding box center [332, 204] width 125 height 25
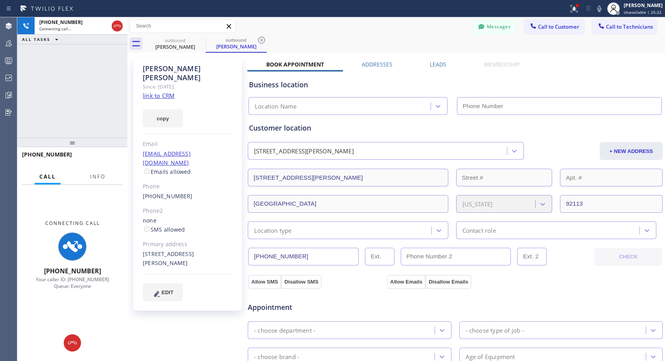
type input "[PHONE_NUMBER]"
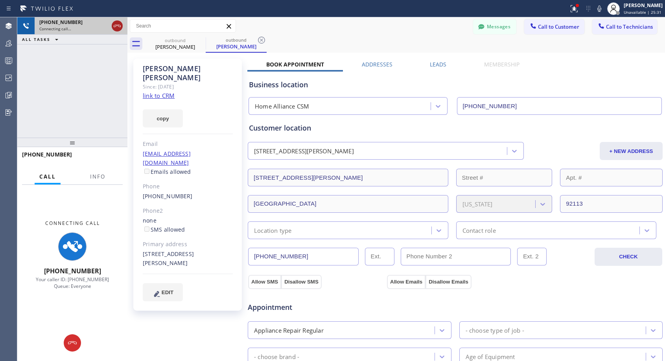
click at [118, 24] on icon at bounding box center [116, 25] width 9 height 9
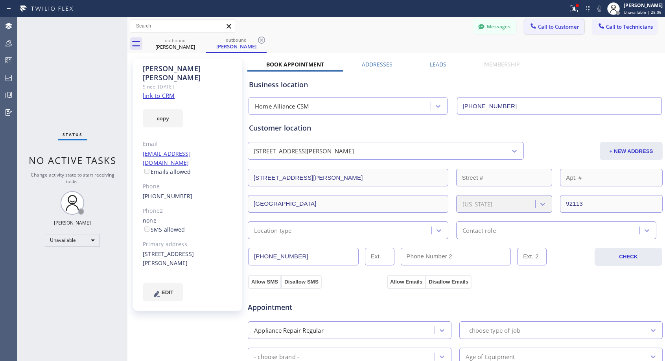
click at [565, 26] on span "Call to Customer" at bounding box center [558, 26] width 41 height 7
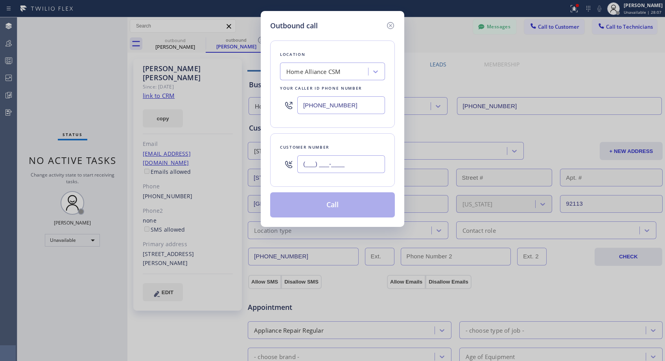
click at [323, 167] on input "(___) ___-____" at bounding box center [341, 164] width 88 height 18
paste input "978) 604-1097"
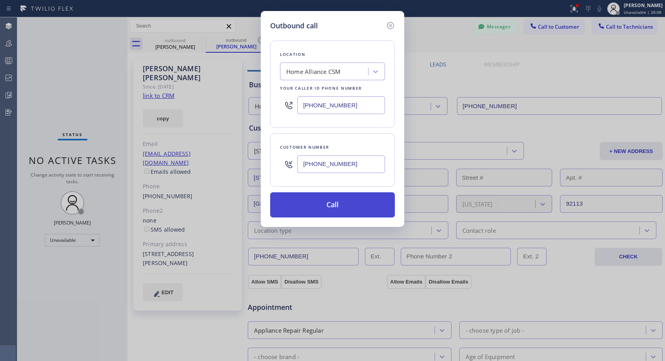
type input "[PHONE_NUMBER]"
click at [345, 208] on button "Call" at bounding box center [332, 204] width 125 height 25
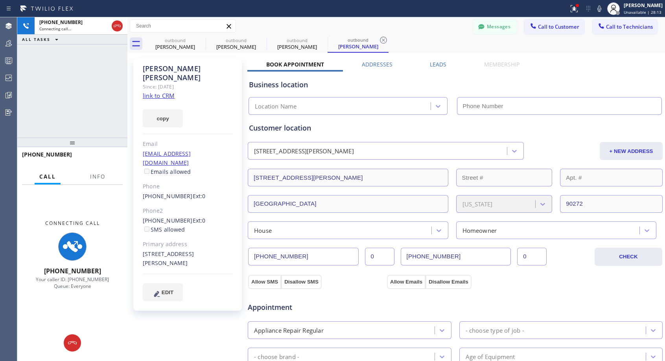
type input "[PHONE_NUMBER]"
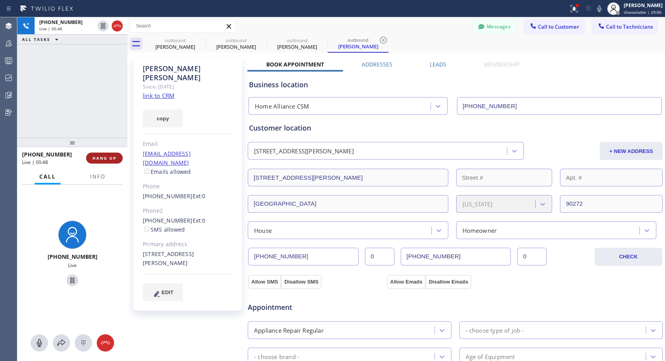
click at [105, 158] on span "HANG UP" at bounding box center [104, 158] width 24 height 6
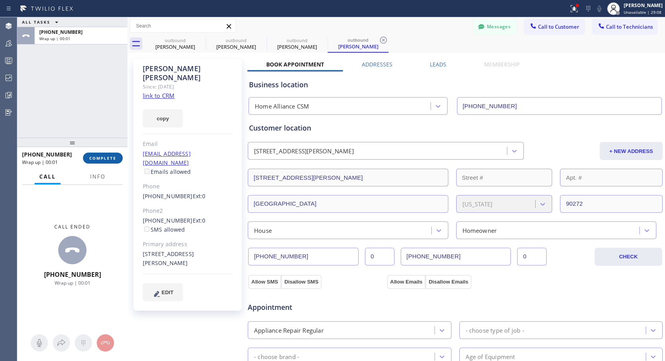
click at [105, 158] on span "COMPLETE" at bounding box center [102, 158] width 27 height 6
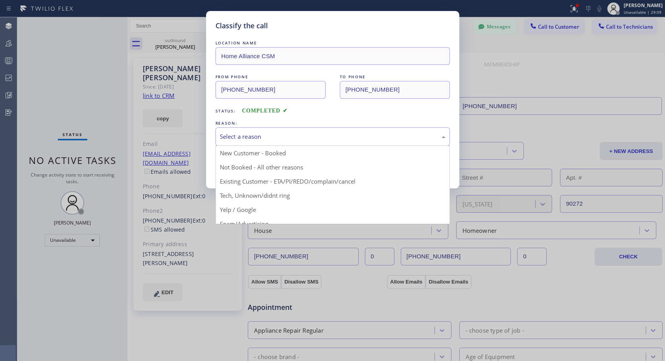
click at [275, 138] on div "Select a reason" at bounding box center [333, 136] width 226 height 9
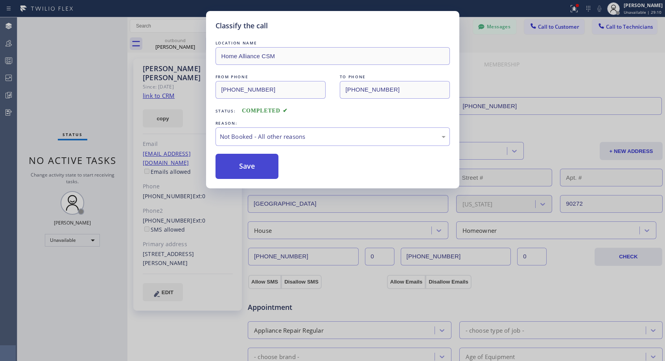
drag, startPoint x: 252, startPoint y: 169, endPoint x: 254, endPoint y: 45, distance: 123.4
click at [252, 168] on button "Save" at bounding box center [246, 166] width 63 height 25
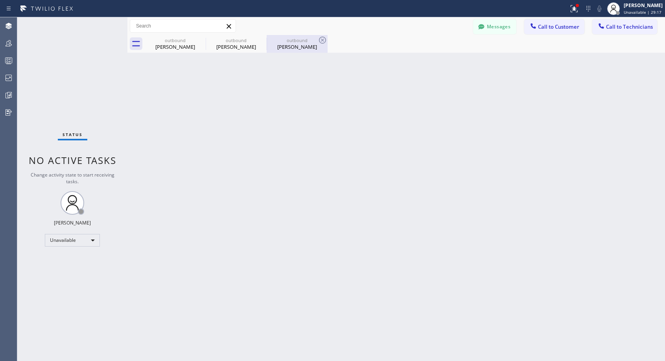
click at [294, 43] on div "outbound" at bounding box center [296, 40] width 59 height 6
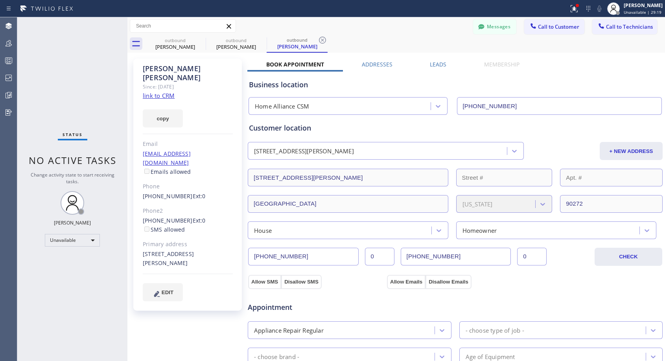
click at [208, 192] on div "[PHONE_NUMBER] Ext: 0" at bounding box center [188, 196] width 90 height 9
copy div "[PHONE_NUMBER] Ext: 0"
click at [549, 26] on span "Call to Customer" at bounding box center [558, 26] width 41 height 7
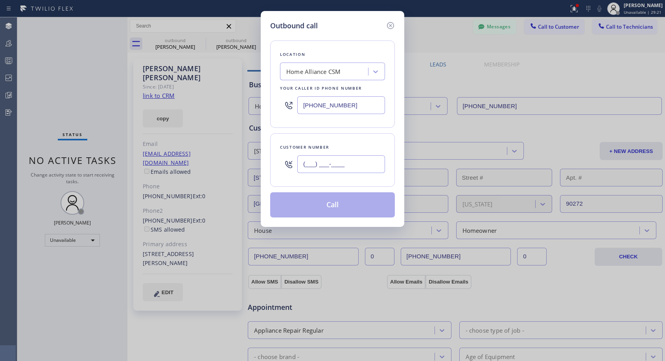
click at [350, 162] on input "(___) ___-____" at bounding box center [341, 164] width 88 height 18
paste input "978) 604-1097"
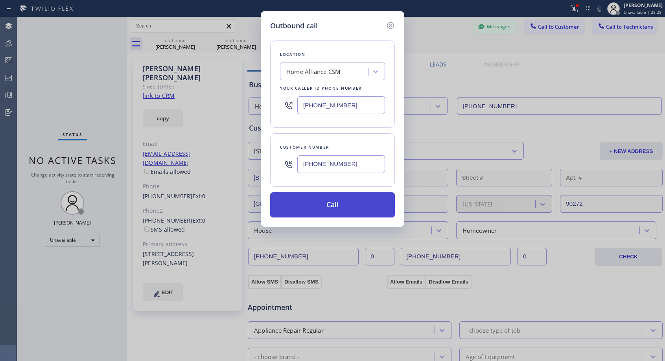
type input "[PHONE_NUMBER]"
click at [338, 207] on button "Call" at bounding box center [332, 204] width 125 height 25
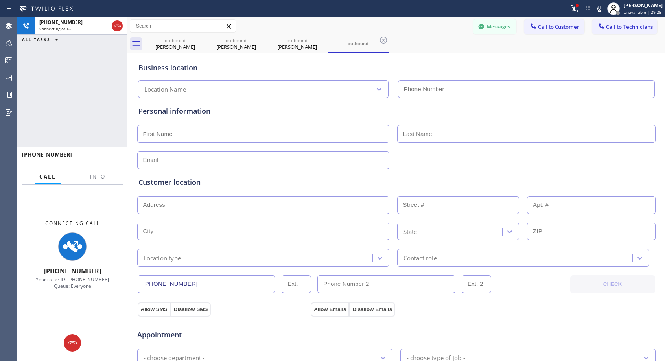
type input "[PHONE_NUMBER]"
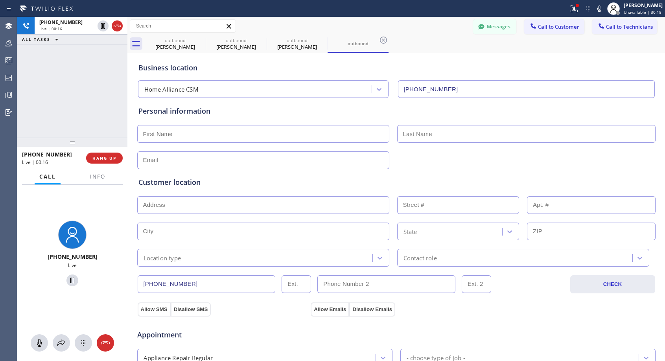
click at [123, 159] on div "[PHONE_NUMBER] Live | 00:16 HANG UP" at bounding box center [72, 158] width 110 height 22
click at [120, 157] on button "HANG UP" at bounding box center [104, 158] width 37 height 11
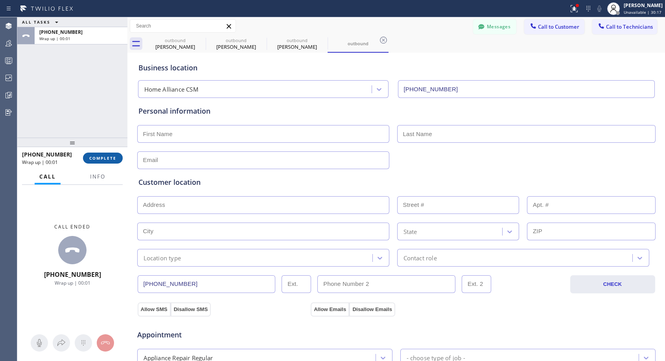
click at [120, 156] on button "COMPLETE" at bounding box center [103, 158] width 40 height 11
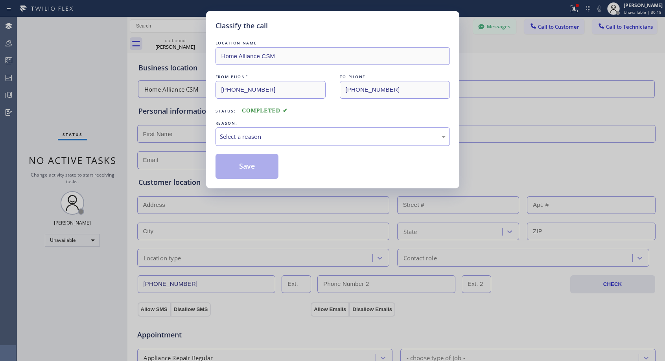
click at [300, 136] on div "Select a reason" at bounding box center [333, 136] width 226 height 9
click at [262, 166] on button "Save" at bounding box center [246, 166] width 63 height 25
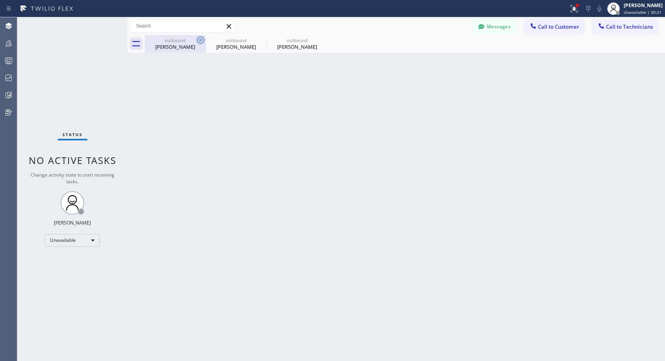
click at [198, 39] on icon at bounding box center [200, 39] width 9 height 9
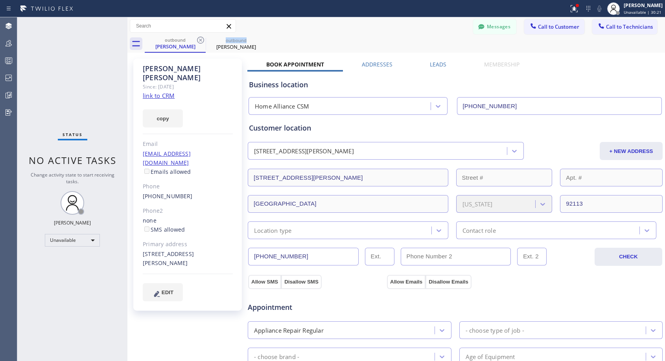
click at [198, 39] on icon at bounding box center [200, 39] width 9 height 9
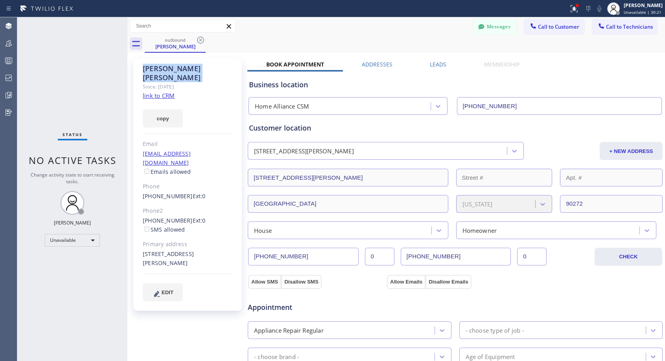
click at [198, 39] on icon at bounding box center [200, 39] width 9 height 9
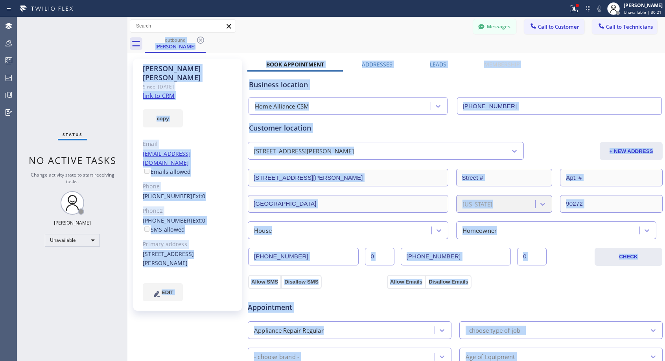
click at [198, 39] on div "outbound [PERSON_NAME]" at bounding box center [405, 44] width 520 height 18
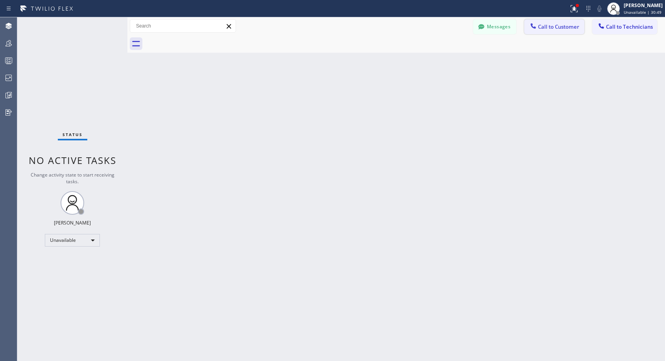
click at [554, 29] on span "Call to Customer" at bounding box center [558, 26] width 41 height 7
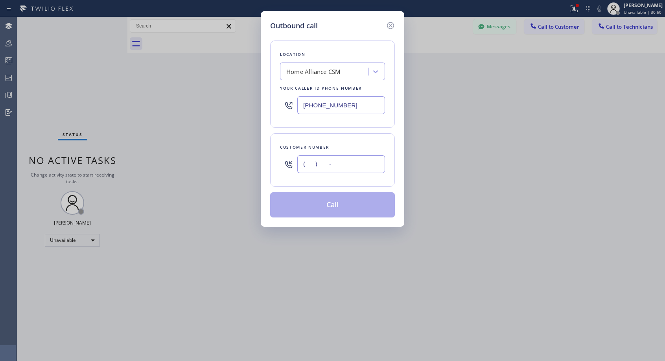
click at [347, 157] on input "(___) ___-____" at bounding box center [341, 164] width 88 height 18
paste input "909) 720-1541"
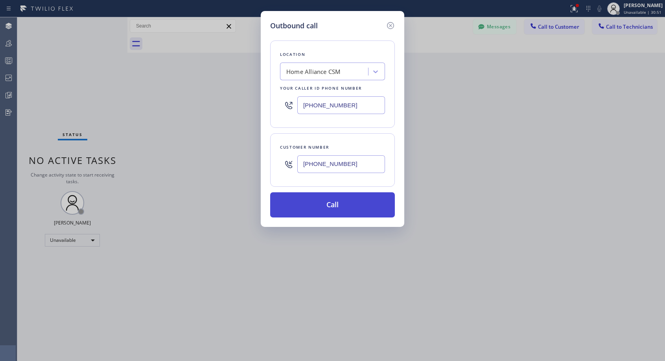
type input "[PHONE_NUMBER]"
click at [347, 205] on button "Call" at bounding box center [332, 204] width 125 height 25
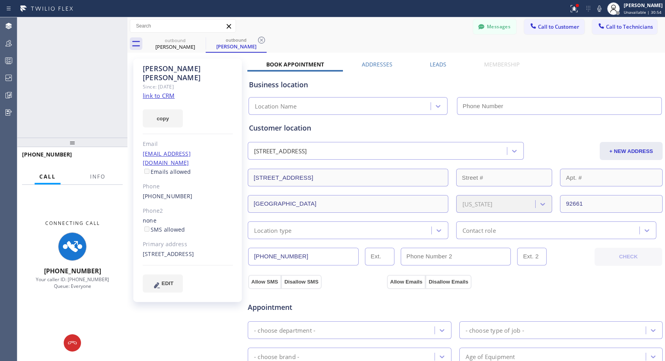
type input "[PHONE_NUMBER]"
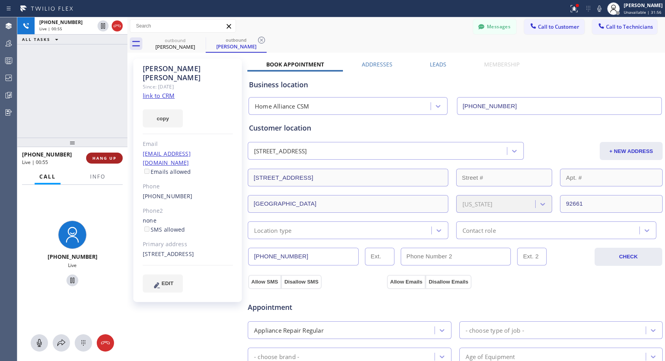
click at [112, 158] on span "HANG UP" at bounding box center [104, 158] width 24 height 6
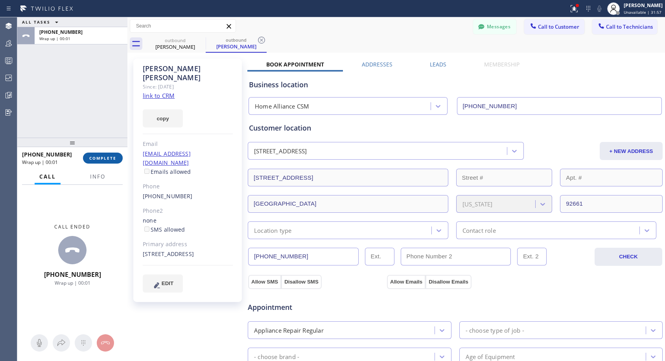
click at [112, 158] on span "COMPLETE" at bounding box center [102, 158] width 27 height 6
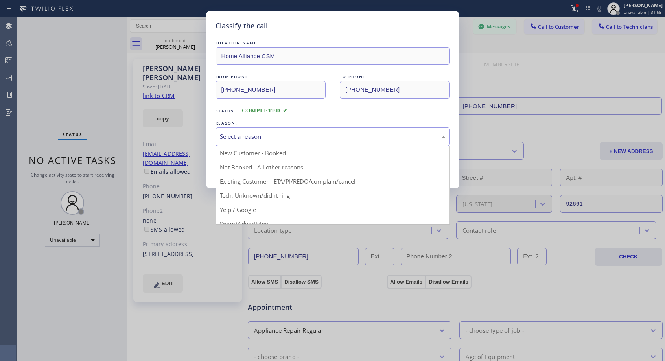
click at [344, 138] on div "Select a reason" at bounding box center [333, 136] width 226 height 9
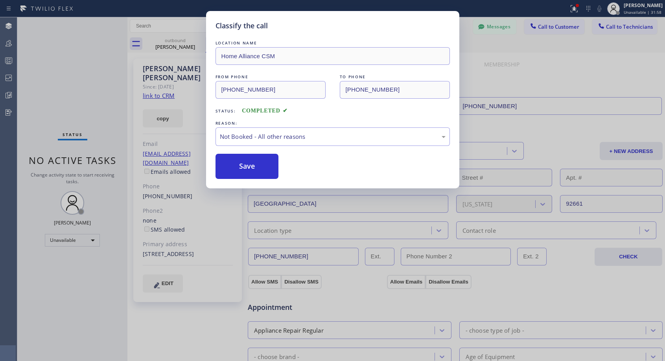
click at [244, 165] on button "Save" at bounding box center [246, 166] width 63 height 25
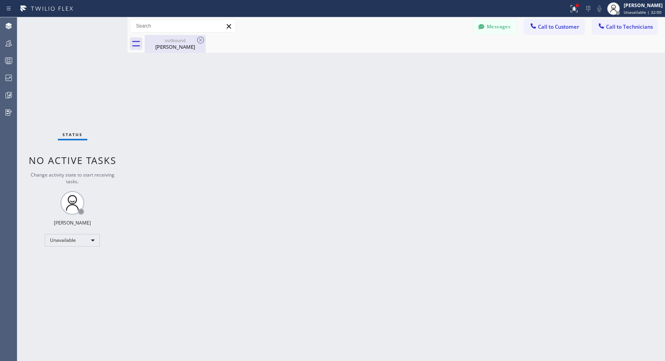
click at [161, 44] on div "[PERSON_NAME]" at bounding box center [174, 46] width 59 height 7
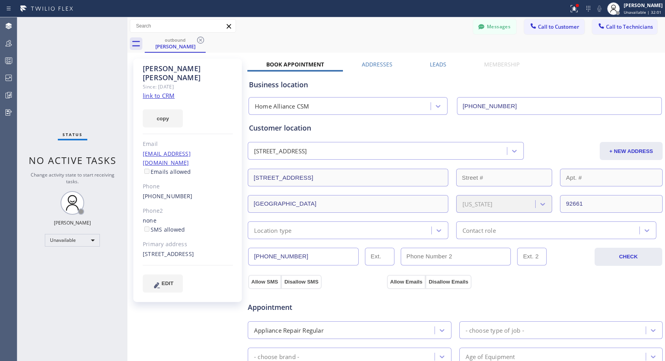
click at [196, 192] on div "[PHONE_NUMBER]" at bounding box center [188, 196] width 90 height 9
copy div "[PHONE_NUMBER]"
click at [550, 31] on button "Call to Customer" at bounding box center [554, 26] width 60 height 15
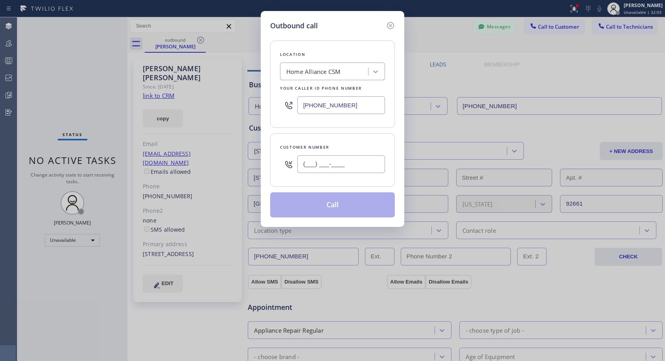
click at [366, 163] on input "(___) ___-____" at bounding box center [341, 164] width 88 height 18
paste input "909) 720-1541"
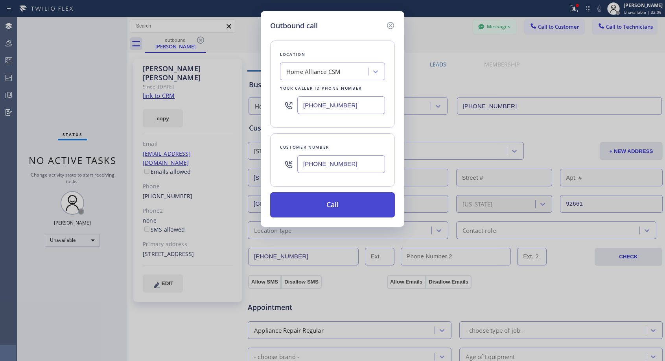
type input "[PHONE_NUMBER]"
click at [369, 203] on button "Call" at bounding box center [332, 204] width 125 height 25
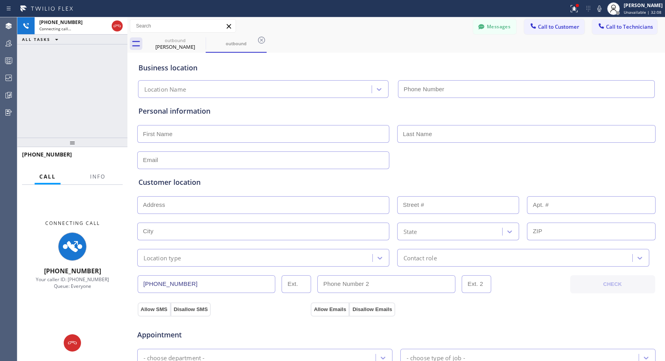
type input "[PHONE_NUMBER]"
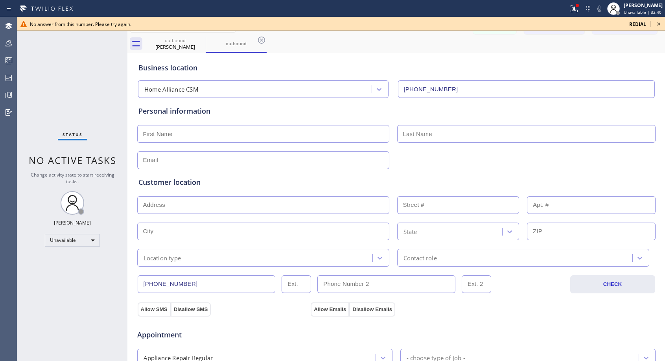
click at [657, 23] on icon at bounding box center [658, 23] width 9 height 9
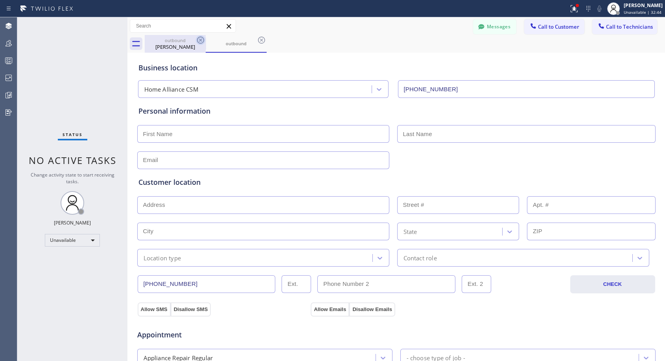
click at [196, 40] on icon at bounding box center [200, 39] width 9 height 9
click at [197, 39] on icon at bounding box center [200, 39] width 9 height 9
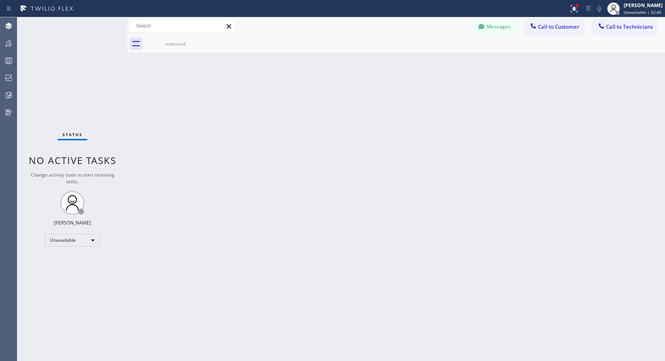
click at [0, 0] on icon at bounding box center [0, 0] width 0 height 0
click at [553, 26] on span "Call to Customer" at bounding box center [558, 26] width 41 height 7
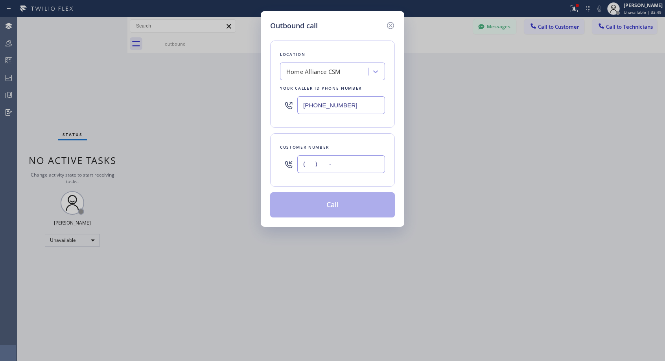
click at [370, 166] on input "(___) ___-____" at bounding box center [341, 164] width 88 height 18
paste input "805) 452-2930"
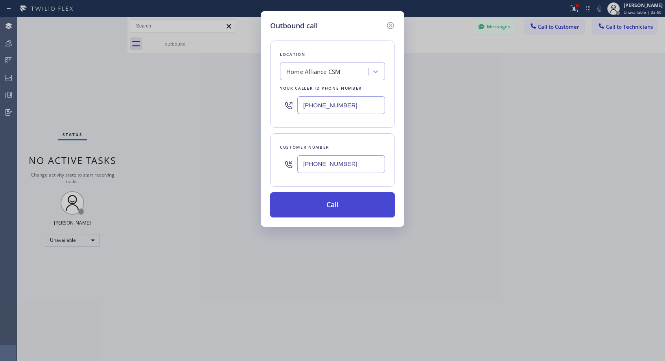
type input "[PHONE_NUMBER]"
click at [364, 206] on button "Call" at bounding box center [332, 204] width 125 height 25
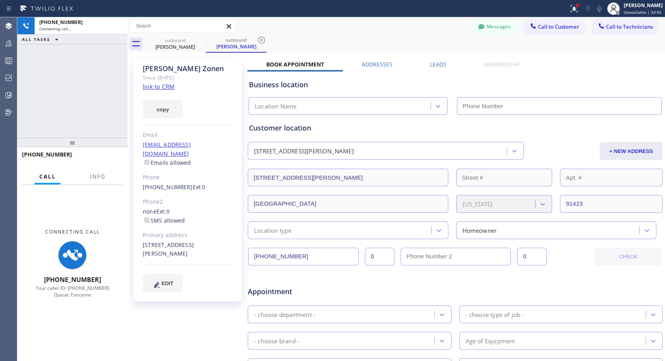
type input "[PHONE_NUMBER]"
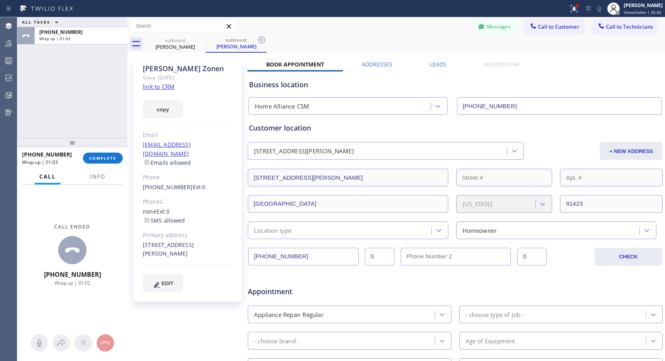
click at [99, 165] on div "[PHONE_NUMBER] Wrap up | 01:03 COMPLETE" at bounding box center [72, 158] width 101 height 20
click at [100, 162] on button "COMPLETE" at bounding box center [103, 158] width 40 height 11
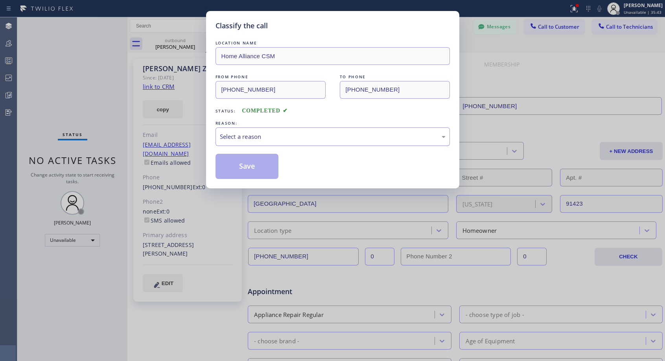
click at [281, 134] on div "Select a reason" at bounding box center [333, 136] width 226 height 9
click at [256, 165] on button "Save" at bounding box center [246, 166] width 63 height 25
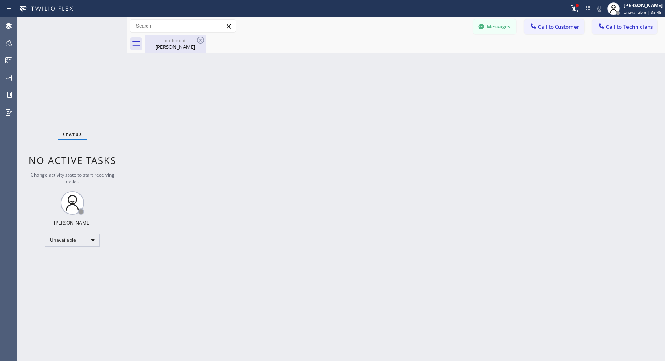
click at [172, 46] on div "[PERSON_NAME]" at bounding box center [174, 46] width 59 height 7
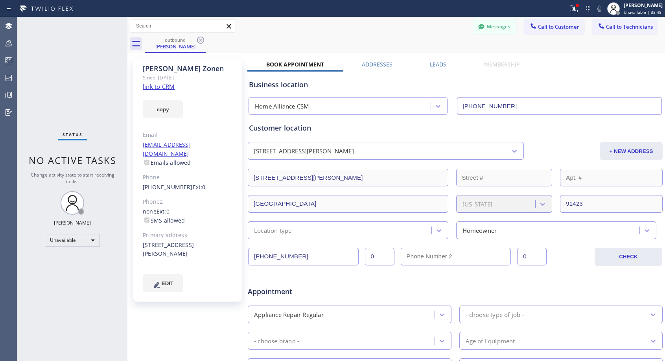
click at [206, 183] on div "[PHONE_NUMBER] Ext: 0" at bounding box center [188, 187] width 90 height 9
copy div "[PHONE_NUMBER] Ext: 0"
click at [552, 30] on button "Call to Customer" at bounding box center [554, 26] width 60 height 15
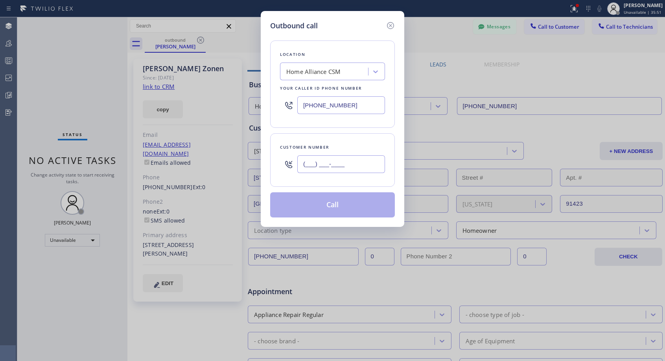
click at [382, 160] on input "(___) ___-____" at bounding box center [341, 164] width 88 height 18
paste input "805) 452-2930"
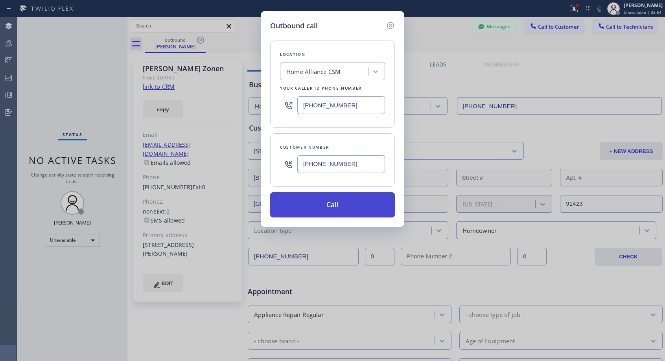
type input "[PHONE_NUMBER]"
click at [375, 201] on button "Call" at bounding box center [332, 204] width 125 height 25
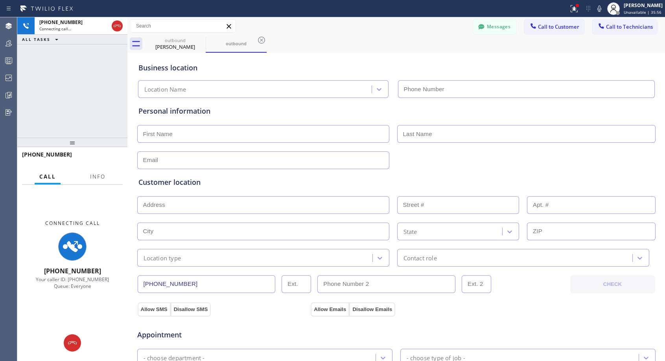
type input "[PHONE_NUMBER]"
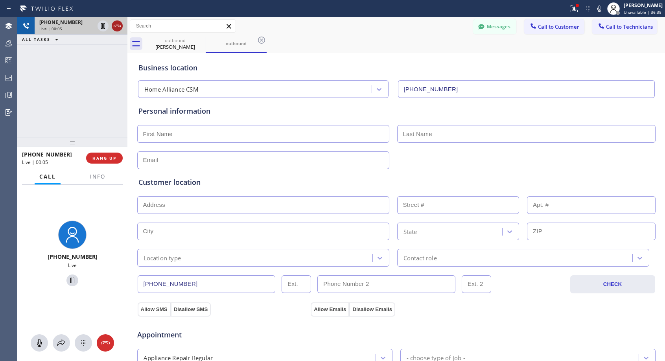
click at [118, 26] on icon at bounding box center [116, 25] width 9 height 9
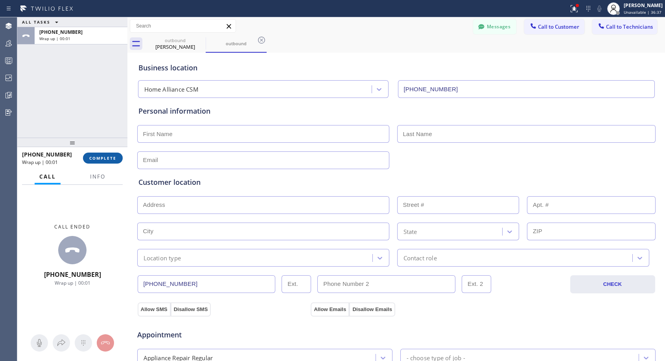
click at [92, 158] on span "COMPLETE" at bounding box center [102, 158] width 27 height 6
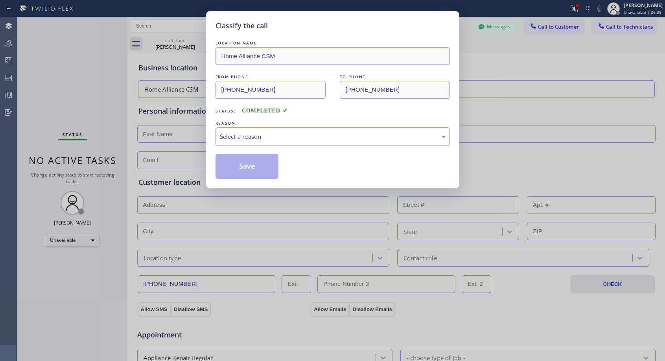
click at [262, 139] on div "Select a reason" at bounding box center [333, 136] width 226 height 9
click at [248, 163] on button "Save" at bounding box center [246, 166] width 63 height 25
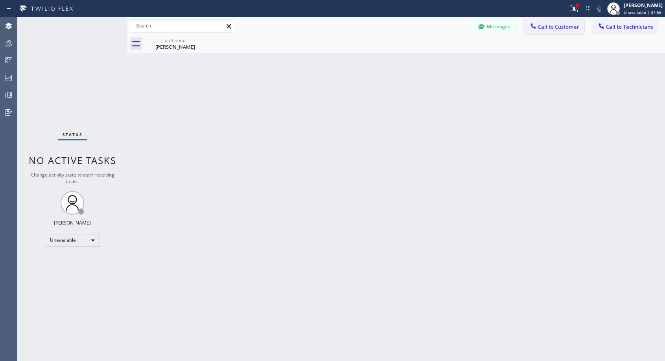
click at [541, 27] on span "Call to Customer" at bounding box center [558, 26] width 41 height 7
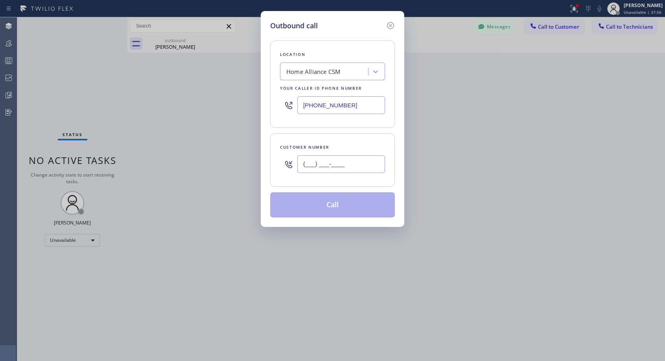
click at [345, 168] on input "(___) ___-____" at bounding box center [341, 164] width 88 height 18
paste input "818) 482-1282"
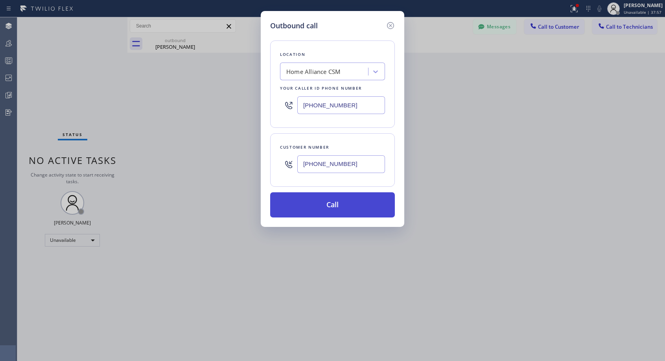
type input "[PHONE_NUMBER]"
click at [345, 209] on button "Call" at bounding box center [332, 204] width 125 height 25
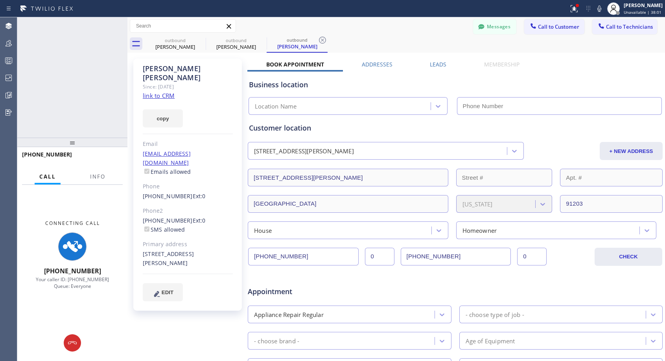
type input "[PHONE_NUMBER]"
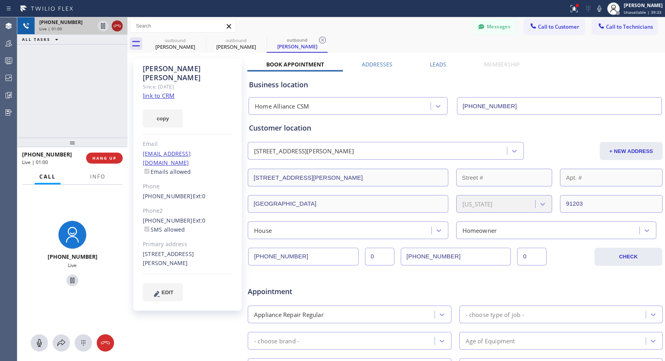
click at [119, 26] on icon at bounding box center [116, 25] width 9 height 9
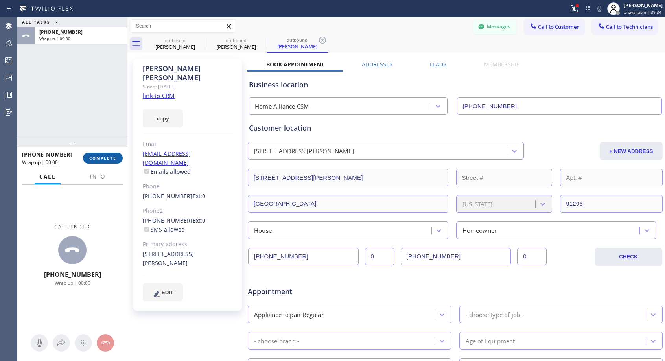
click at [119, 158] on button "COMPLETE" at bounding box center [103, 158] width 40 height 11
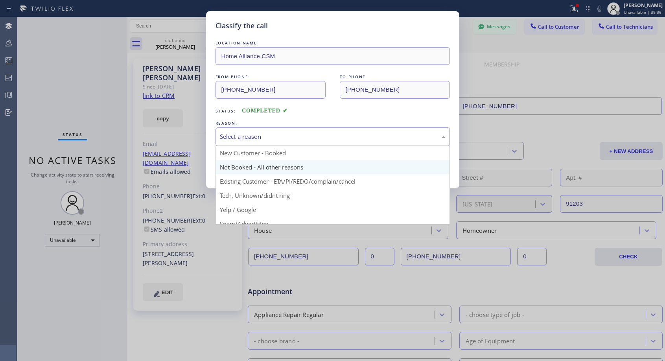
drag, startPoint x: 293, startPoint y: 136, endPoint x: 270, endPoint y: 162, distance: 34.2
click at [293, 136] on div "Select a reason" at bounding box center [333, 136] width 226 height 9
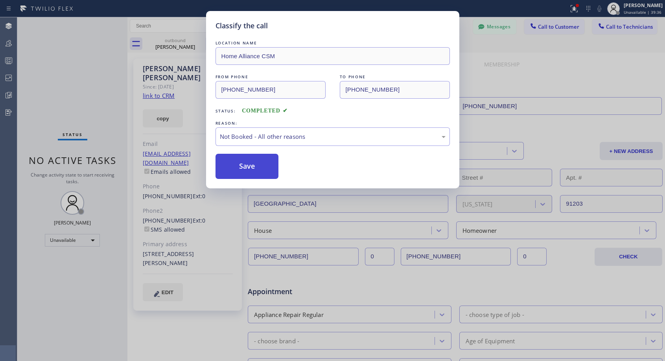
click at [268, 165] on button "Save" at bounding box center [246, 166] width 63 height 25
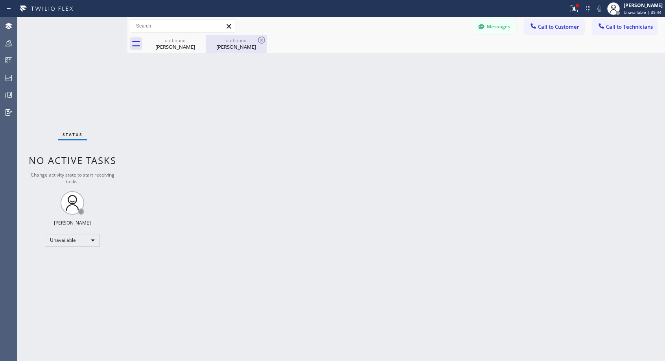
click at [237, 40] on div "outbound" at bounding box center [235, 40] width 59 height 6
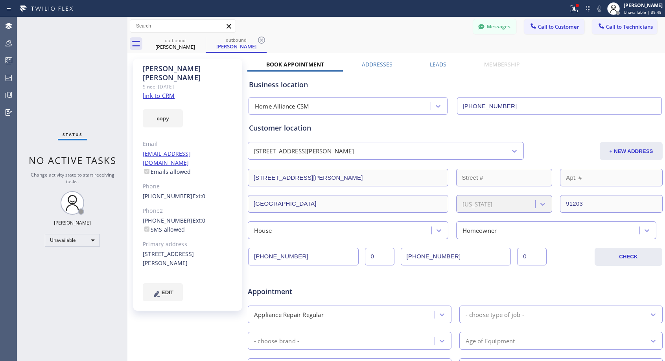
click at [219, 192] on div "[PHONE_NUMBER] Ext: 0" at bounding box center [188, 196] width 90 height 9
copy div "[PHONE_NUMBER] Ext: 0"
click at [538, 26] on span "Call to Customer" at bounding box center [558, 26] width 41 height 7
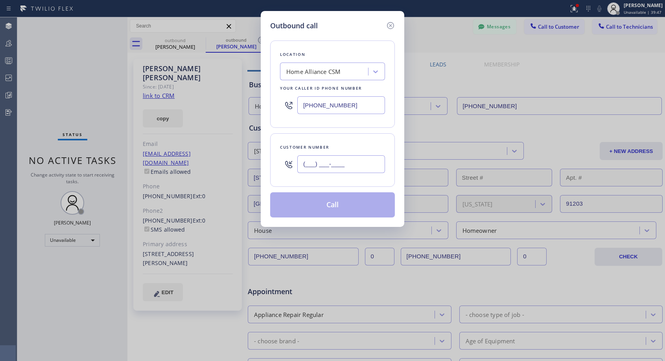
click at [354, 168] on input "(___) ___-____" at bounding box center [341, 164] width 88 height 18
paste input "818) 482-1282"
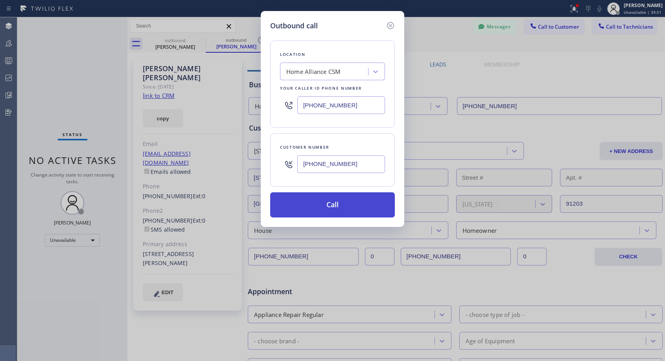
type input "[PHONE_NUMBER]"
click at [362, 198] on button "Call" at bounding box center [332, 204] width 125 height 25
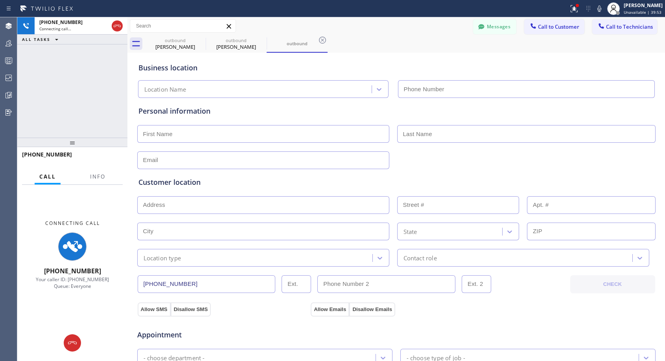
type input "[PHONE_NUMBER]"
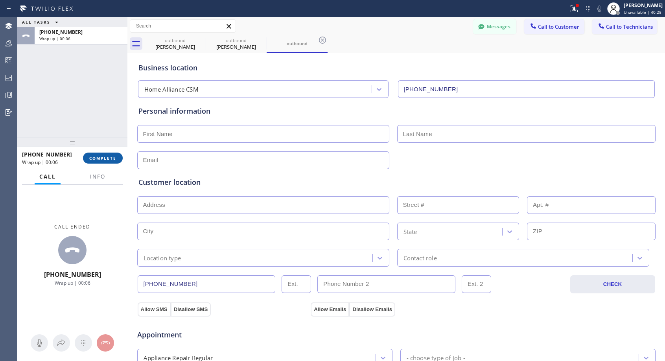
click at [106, 158] on span "COMPLETE" at bounding box center [102, 158] width 27 height 6
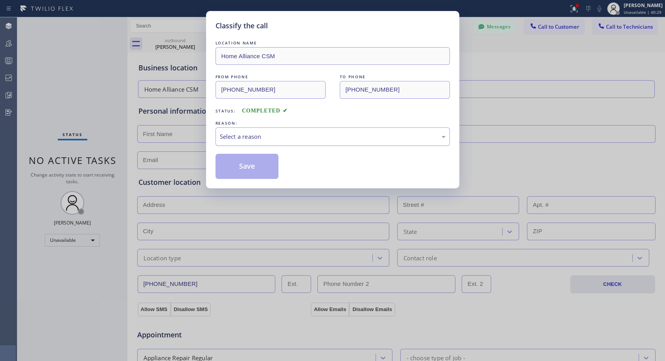
click at [277, 139] on div "Select a reason" at bounding box center [333, 136] width 226 height 9
click at [257, 169] on button "Save" at bounding box center [246, 166] width 63 height 25
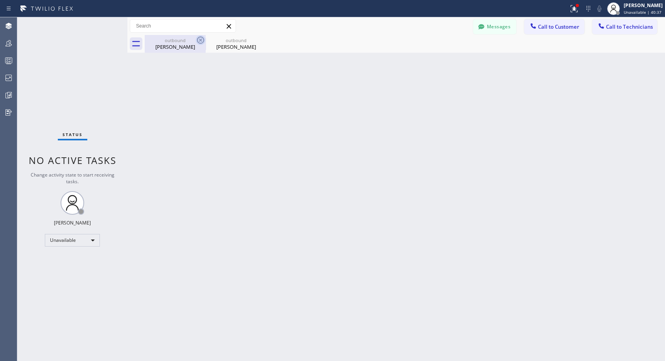
click at [199, 39] on icon at bounding box center [200, 39] width 9 height 9
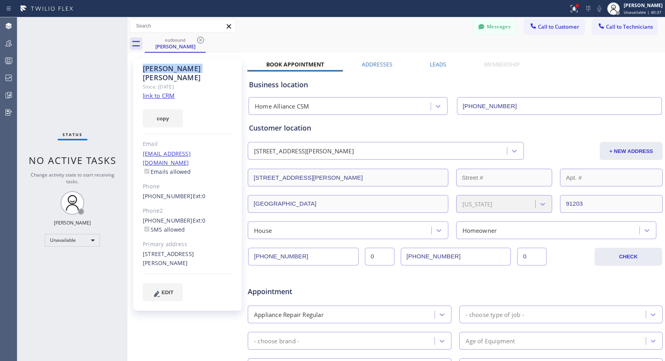
click at [199, 39] on icon at bounding box center [200, 39] width 9 height 9
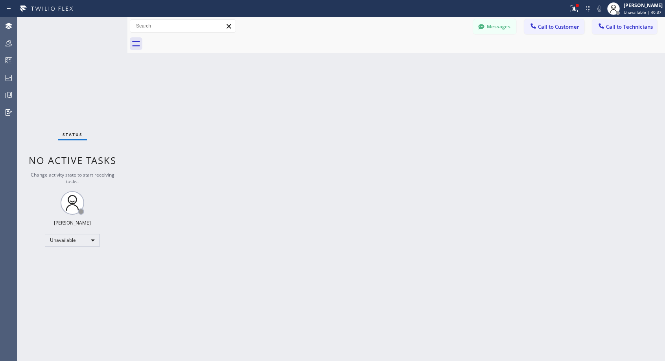
click at [199, 39] on div at bounding box center [405, 44] width 520 height 18
click at [543, 24] on span "Call to Customer" at bounding box center [558, 26] width 41 height 7
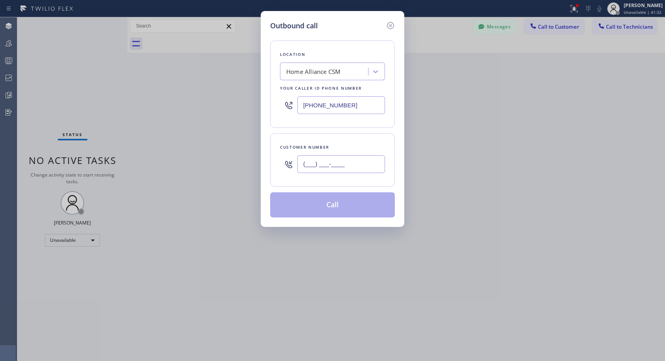
click at [359, 167] on input "(___) ___-____" at bounding box center [341, 164] width 88 height 18
paste input "240) 498-0111"
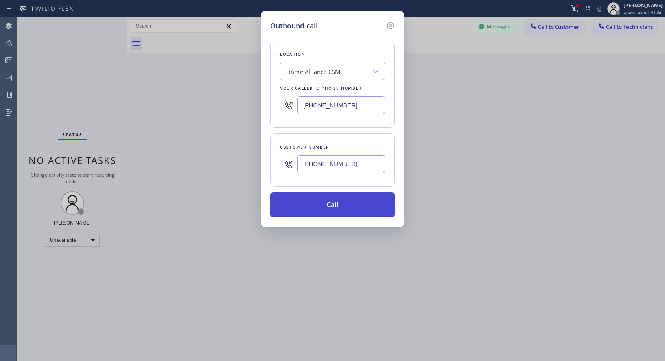
type input "[PHONE_NUMBER]"
click at [345, 205] on button "Call" at bounding box center [332, 204] width 125 height 25
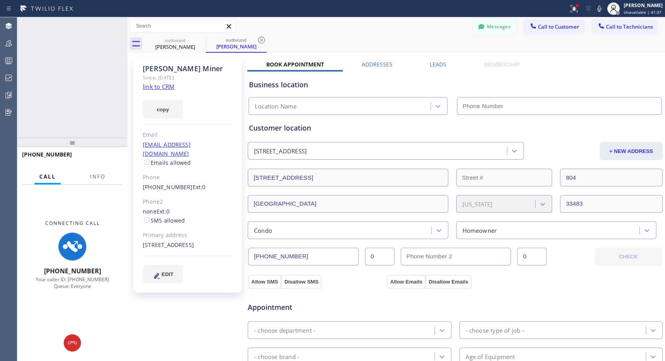
type input "[PHONE_NUMBER]"
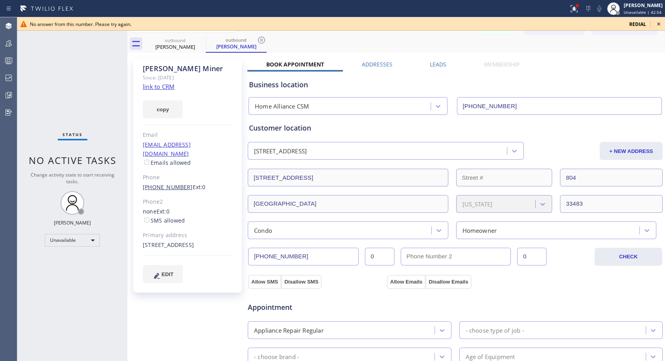
click at [166, 183] on link "[PHONE_NUMBER]" at bounding box center [168, 186] width 50 height 7
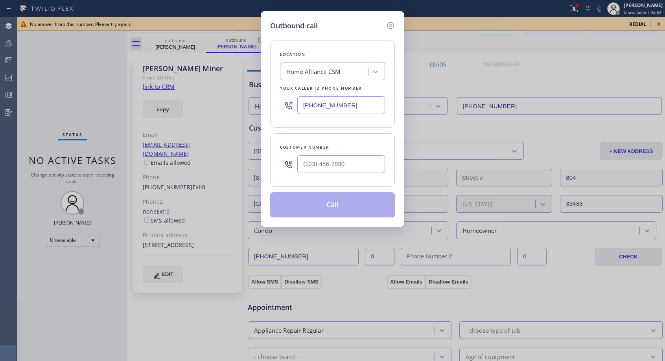
type input "[PHONE_NUMBER]"
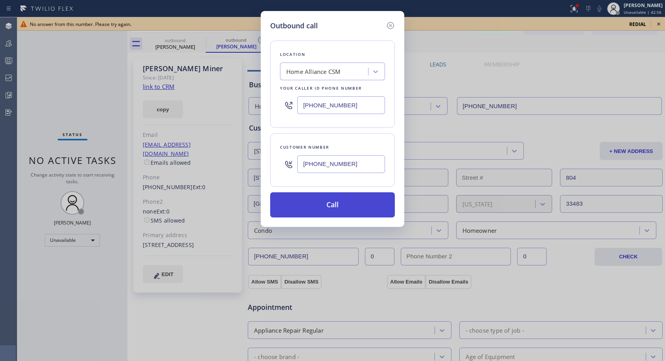
click at [323, 206] on button "Call" at bounding box center [332, 204] width 125 height 25
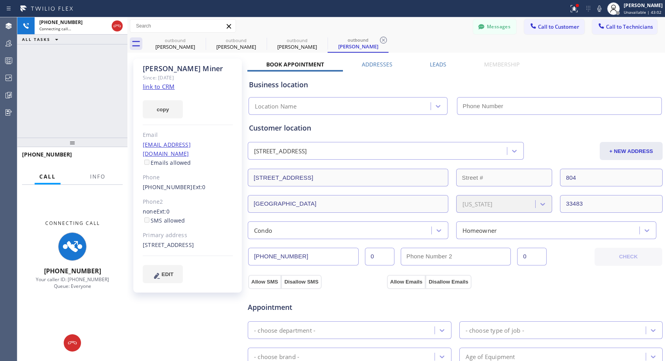
type input "[PHONE_NUMBER]"
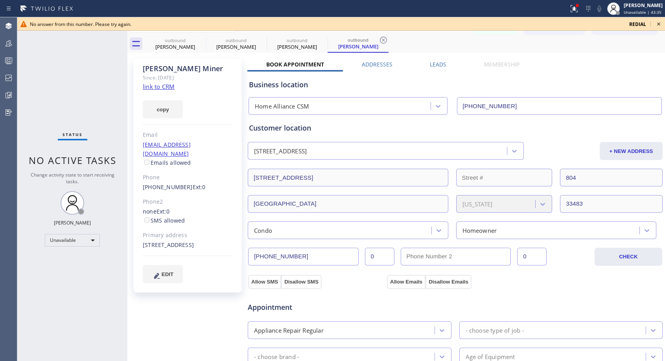
click at [659, 25] on icon at bounding box center [658, 23] width 9 height 9
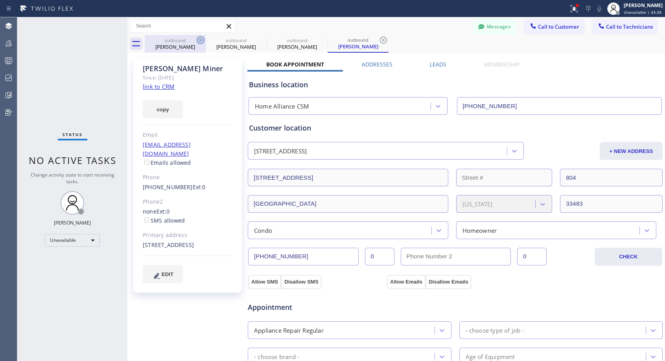
click at [202, 38] on icon at bounding box center [200, 39] width 9 height 9
click at [0, 0] on icon at bounding box center [0, 0] width 0 height 0
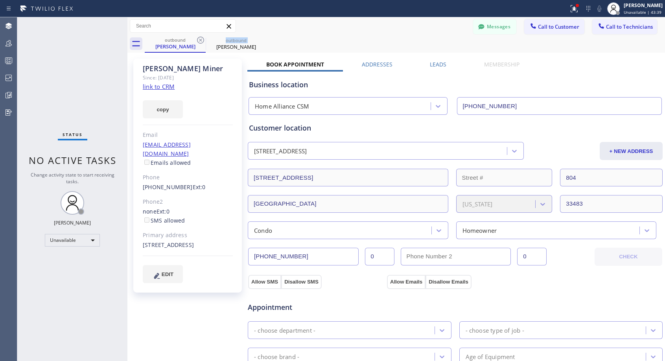
click at [202, 38] on icon at bounding box center [200, 39] width 9 height 9
click at [0, 0] on icon at bounding box center [0, 0] width 0 height 0
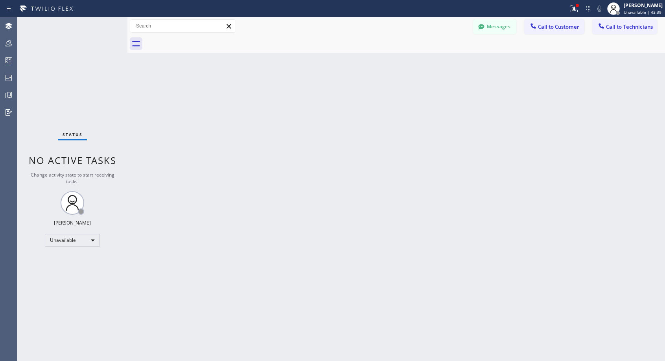
click at [202, 38] on div at bounding box center [405, 44] width 520 height 18
click at [560, 27] on span "Call to Customer" at bounding box center [558, 26] width 41 height 7
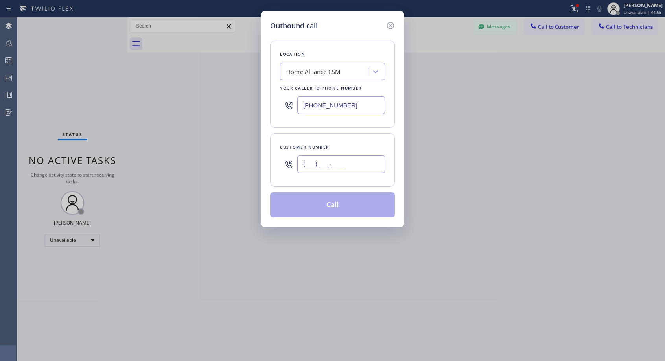
click at [356, 164] on input "(___) ___-____" at bounding box center [341, 164] width 88 height 18
paste input "818) 720-5773"
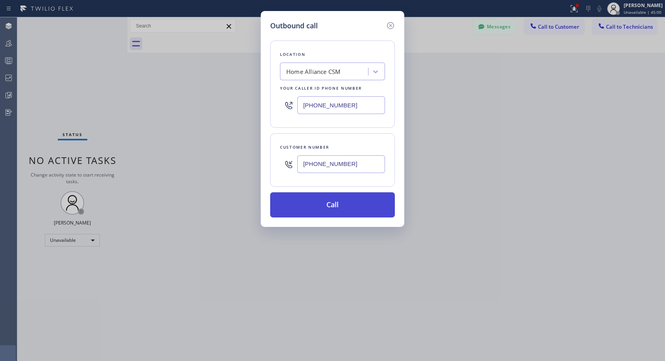
type input "[PHONE_NUMBER]"
click at [355, 204] on button "Call" at bounding box center [332, 204] width 125 height 25
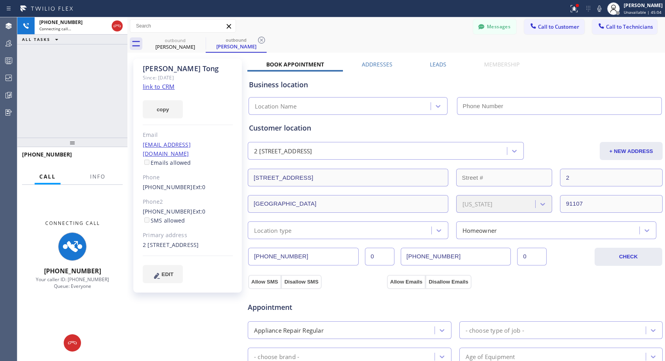
type input "[PHONE_NUMBER]"
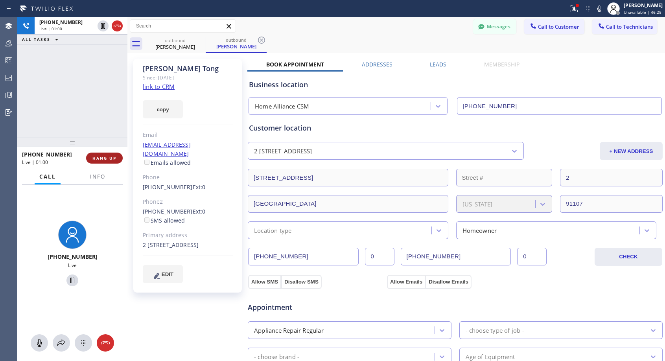
click at [105, 158] on span "HANG UP" at bounding box center [104, 158] width 24 height 6
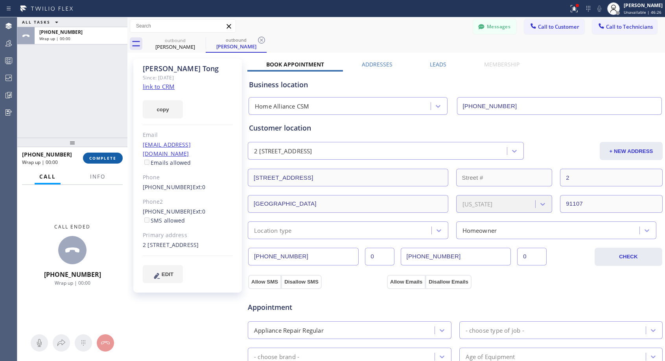
click at [105, 158] on span "COMPLETE" at bounding box center [102, 158] width 27 height 6
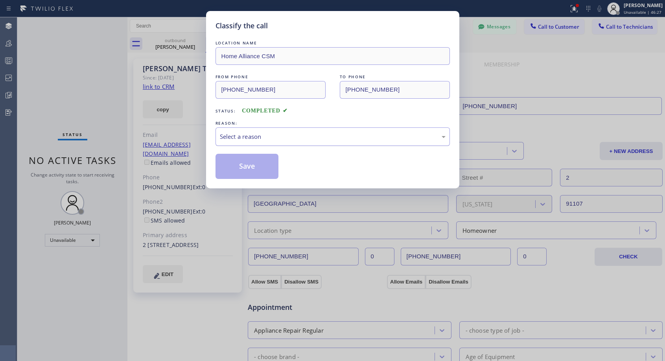
click at [282, 135] on div "Select a reason" at bounding box center [333, 136] width 226 height 9
click at [240, 171] on button "Save" at bounding box center [246, 166] width 63 height 25
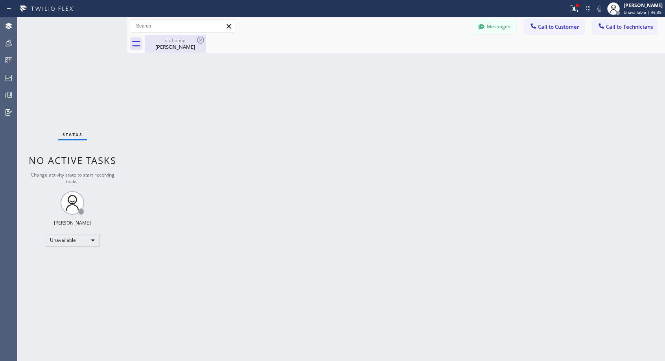
click at [184, 45] on div "[PERSON_NAME]" at bounding box center [174, 46] width 59 height 7
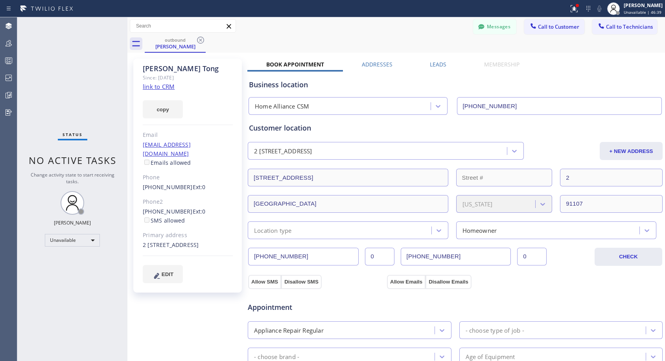
click at [207, 183] on div "[PHONE_NUMBER] Ext: 0" at bounding box center [188, 187] width 90 height 9
copy div "[PHONE_NUMBER] Ext: 0"
click at [564, 26] on span "Call to Customer" at bounding box center [558, 26] width 41 height 7
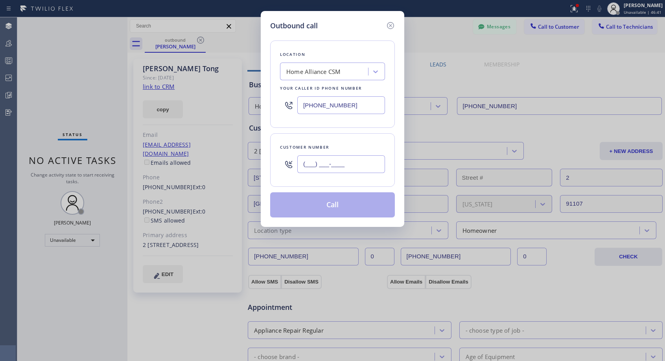
click at [363, 167] on input "(___) ___-____" at bounding box center [341, 164] width 88 height 18
paste input "818) 720-5773"
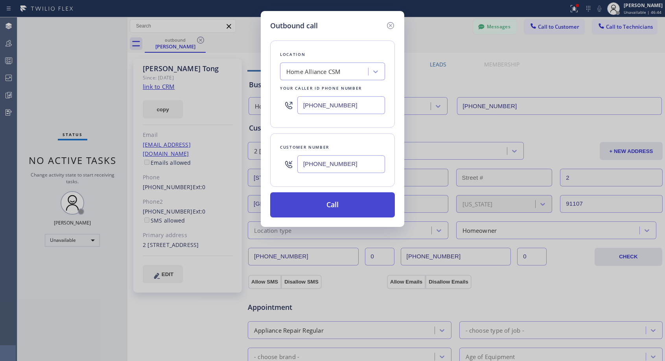
type input "[PHONE_NUMBER]"
click at [341, 208] on button "Call" at bounding box center [332, 204] width 125 height 25
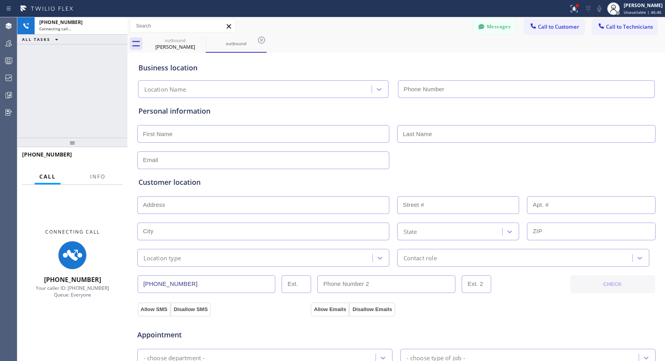
type input "[PHONE_NUMBER]"
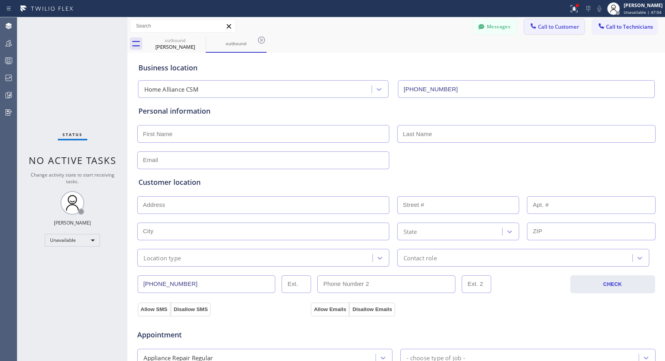
click at [544, 24] on span "Call to Customer" at bounding box center [558, 26] width 41 height 7
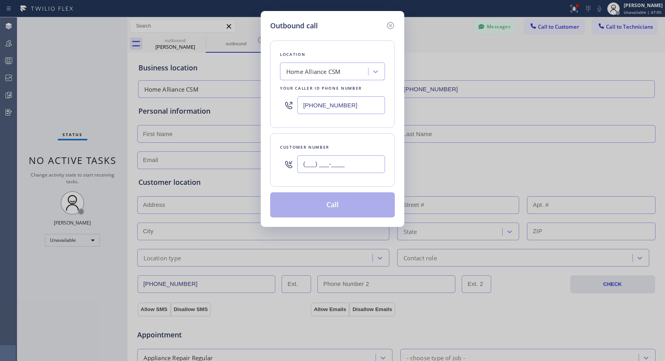
click at [361, 163] on input "(___) ___-____" at bounding box center [341, 164] width 88 height 18
paste input "818) 720-5773"
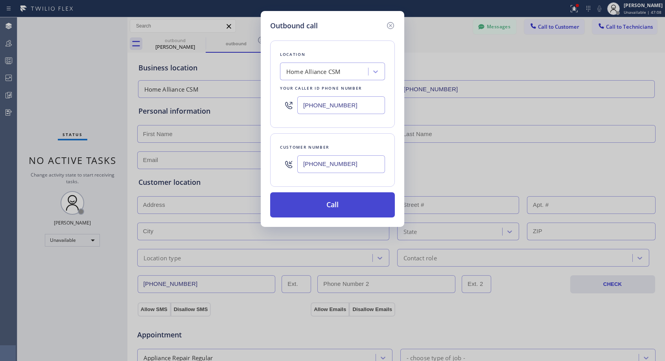
type input "[PHONE_NUMBER]"
click at [368, 208] on button "Call" at bounding box center [332, 204] width 125 height 25
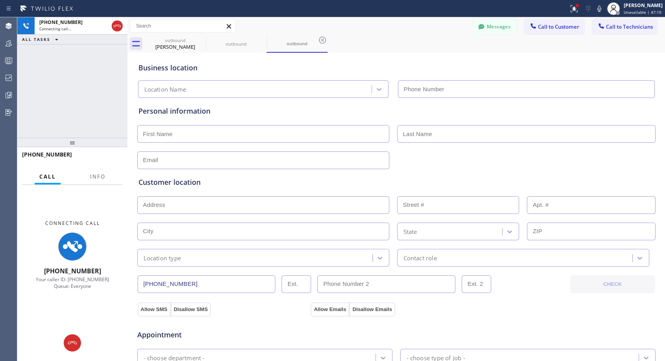
type input "[PHONE_NUMBER]"
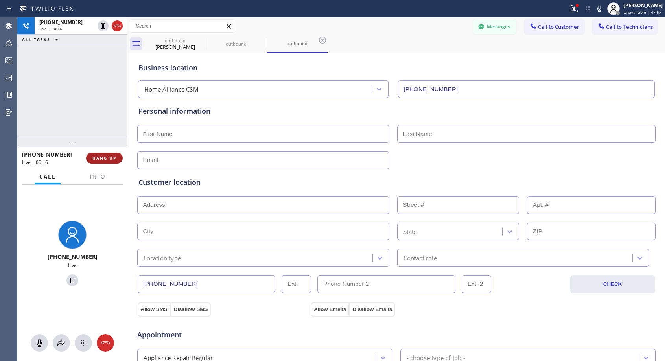
click at [115, 155] on span "HANG UP" at bounding box center [104, 158] width 24 height 6
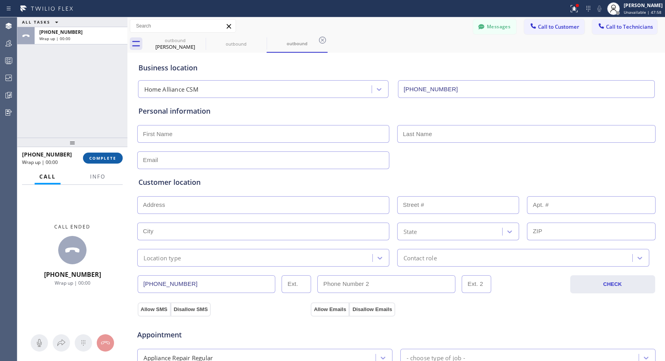
click at [115, 155] on span "COMPLETE" at bounding box center [102, 158] width 27 height 6
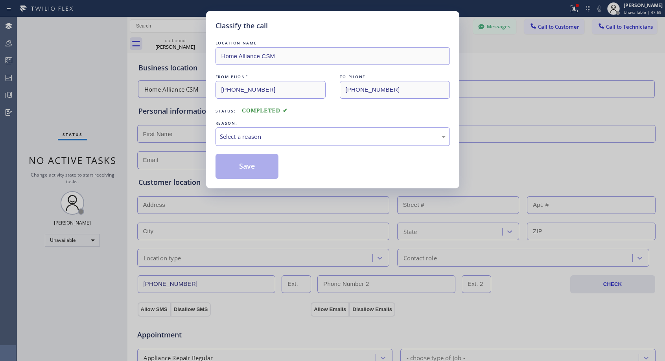
click at [273, 132] on div "Select a reason" at bounding box center [333, 136] width 226 height 9
click at [253, 169] on button "Save" at bounding box center [246, 166] width 63 height 25
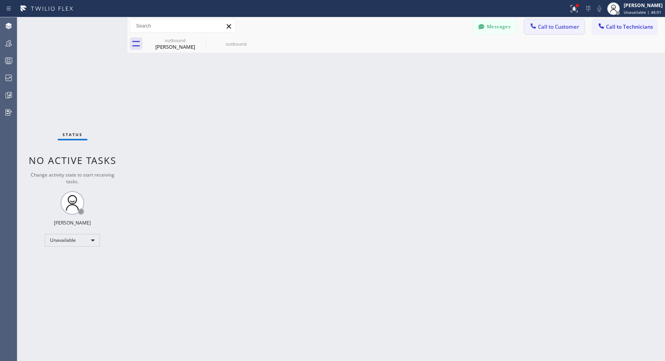
click at [552, 28] on span "Call to Customer" at bounding box center [558, 26] width 41 height 7
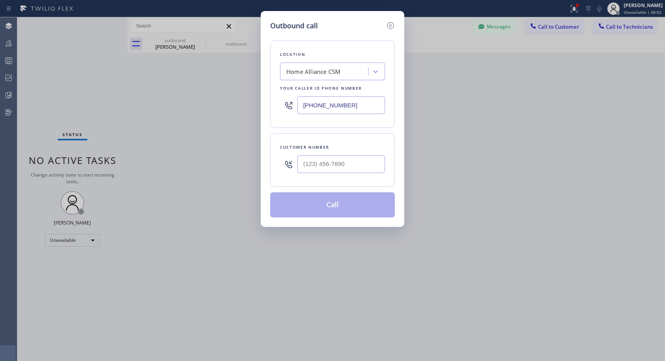
click at [339, 173] on div at bounding box center [341, 164] width 88 height 26
click at [342, 167] on input "(___) ___-____" at bounding box center [341, 164] width 88 height 18
paste input "818) 720-5773"
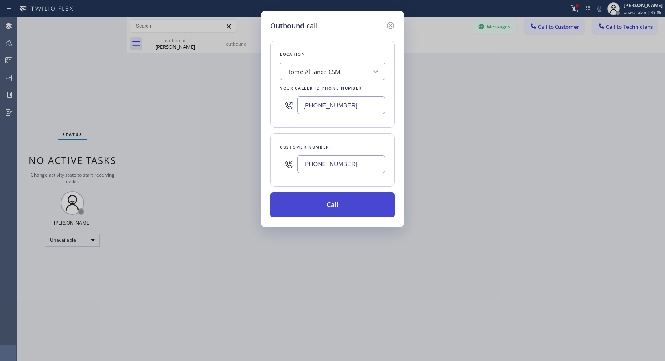
type input "[PHONE_NUMBER]"
click at [371, 200] on button "Call" at bounding box center [332, 204] width 125 height 25
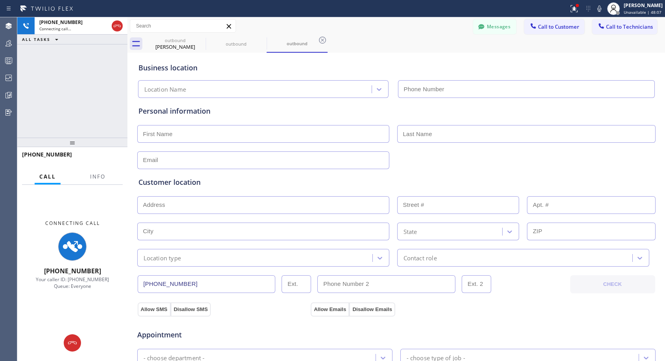
type input "[PHONE_NUMBER]"
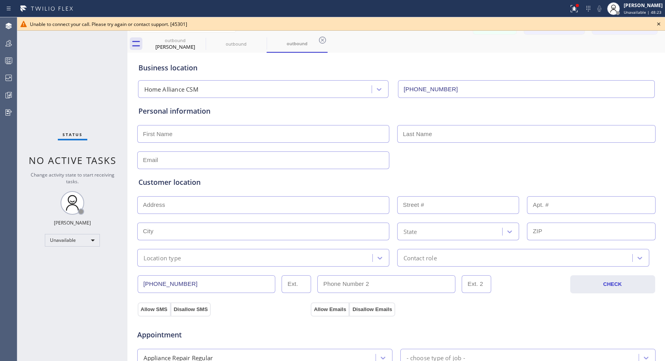
click at [658, 21] on icon at bounding box center [658, 23] width 9 height 9
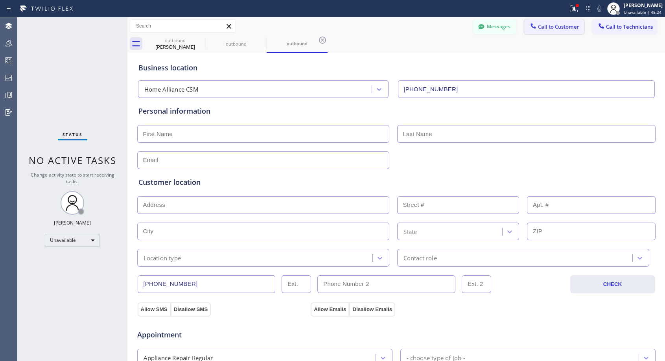
click at [563, 29] on span "Call to Customer" at bounding box center [558, 26] width 41 height 7
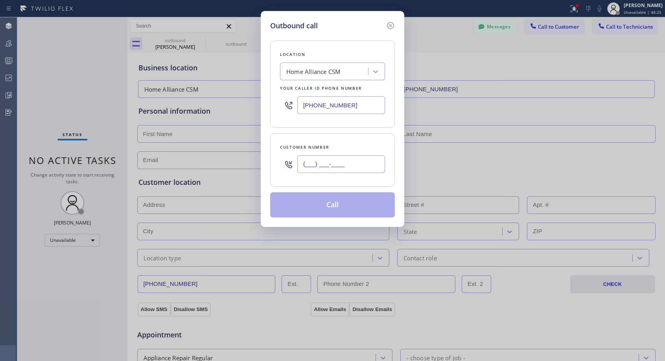
click at [355, 168] on input "(___) ___-____" at bounding box center [341, 164] width 88 height 18
paste input "818) 720-5773"
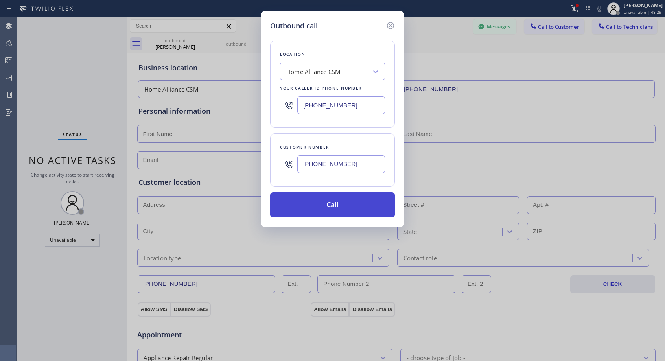
type input "[PHONE_NUMBER]"
click at [368, 203] on button "Call" at bounding box center [332, 204] width 125 height 25
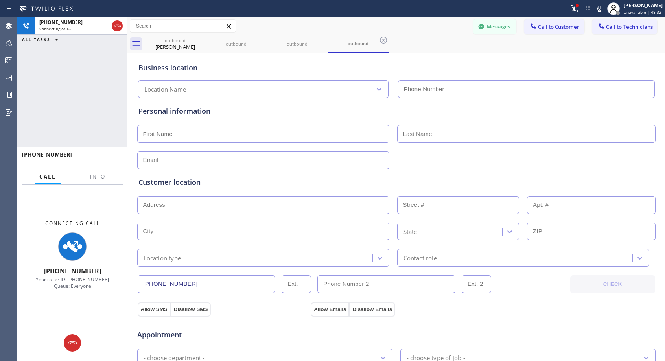
type input "[PHONE_NUMBER]"
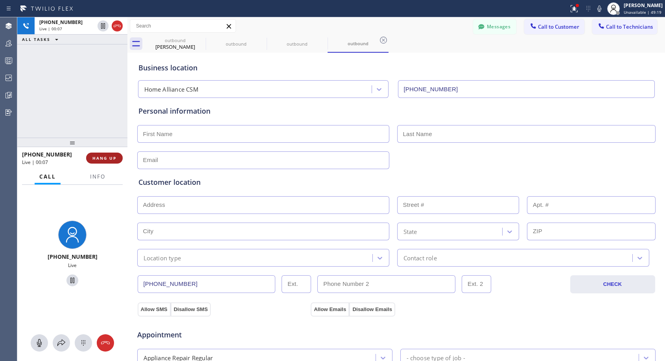
click at [94, 158] on span "HANG UP" at bounding box center [104, 158] width 24 height 6
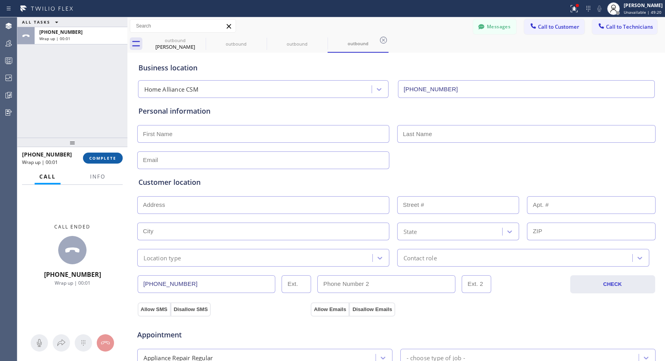
click at [115, 159] on span "COMPLETE" at bounding box center [102, 158] width 27 height 6
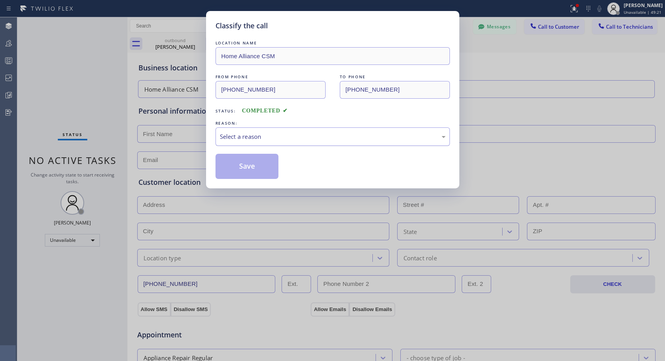
click at [281, 132] on div "Select a reason" at bounding box center [333, 136] width 226 height 9
click at [233, 165] on button "Save" at bounding box center [246, 166] width 63 height 25
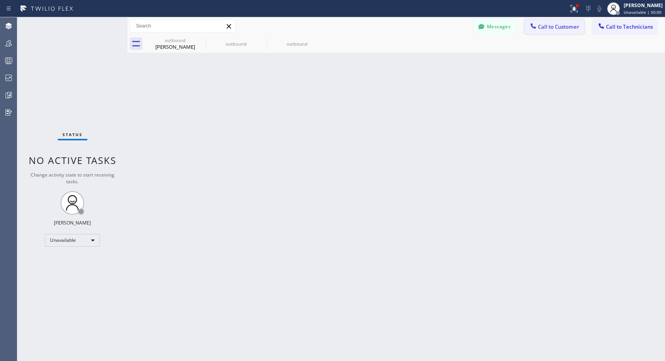
click at [555, 26] on span "Call to Customer" at bounding box center [558, 26] width 41 height 7
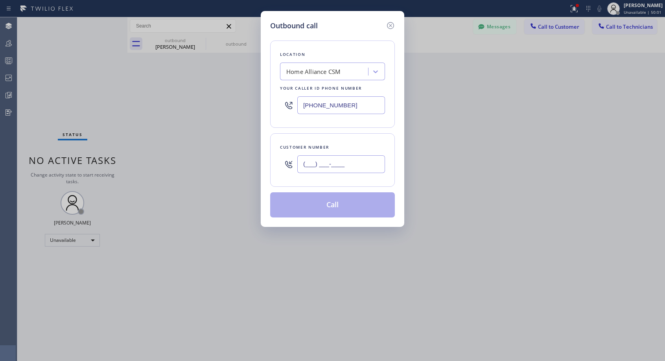
click at [344, 165] on input "(___) ___-____" at bounding box center [341, 164] width 88 height 18
paste input "818) 720-5773"
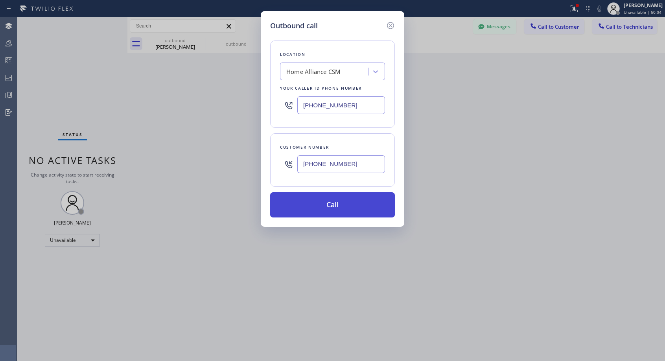
type input "[PHONE_NUMBER]"
click at [357, 209] on button "Call" at bounding box center [332, 204] width 125 height 25
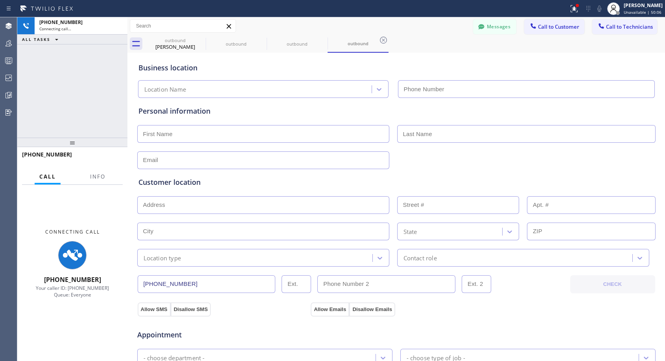
type input "[PHONE_NUMBER]"
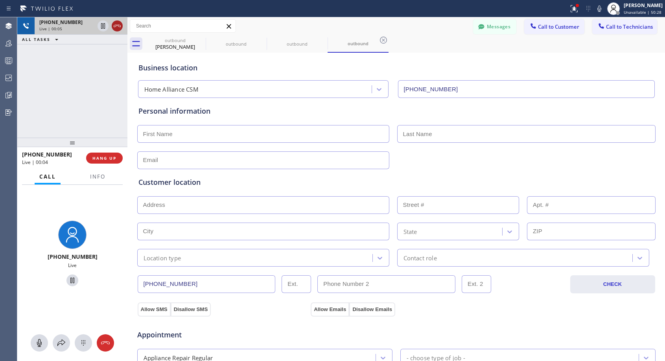
click at [115, 25] on icon at bounding box center [116, 25] width 9 height 9
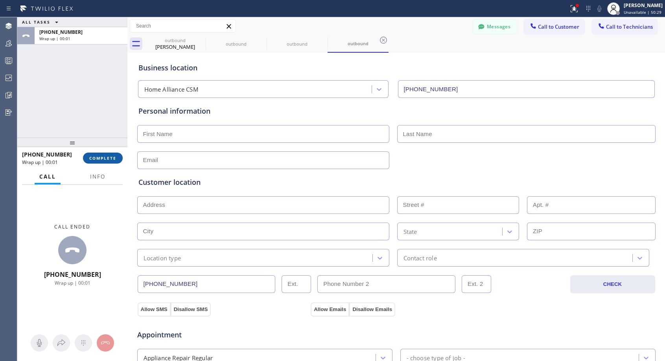
click at [97, 158] on span "COMPLETE" at bounding box center [102, 158] width 27 height 6
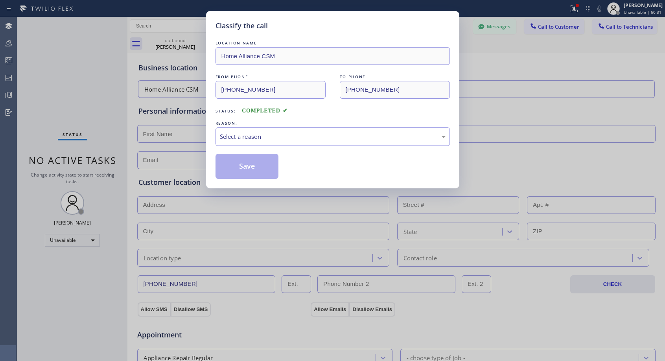
click at [341, 136] on div "Select a reason" at bounding box center [333, 136] width 226 height 9
click at [253, 165] on button "Save" at bounding box center [246, 166] width 63 height 25
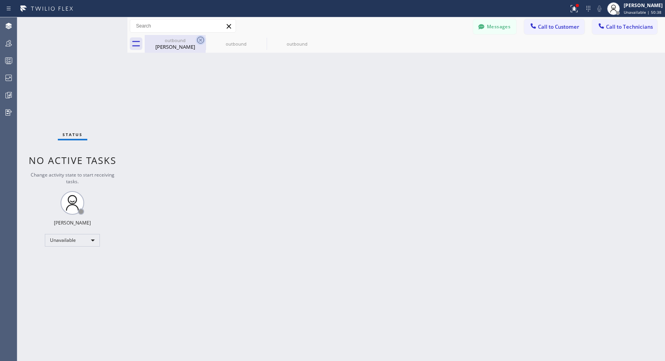
click at [200, 38] on icon at bounding box center [200, 39] width 9 height 9
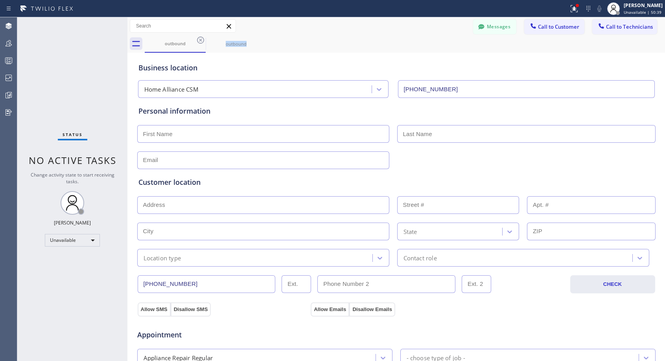
click at [200, 38] on icon at bounding box center [200, 39] width 9 height 9
click at [0, 0] on icon at bounding box center [0, 0] width 0 height 0
